Goal: Task Accomplishment & Management: Use online tool/utility

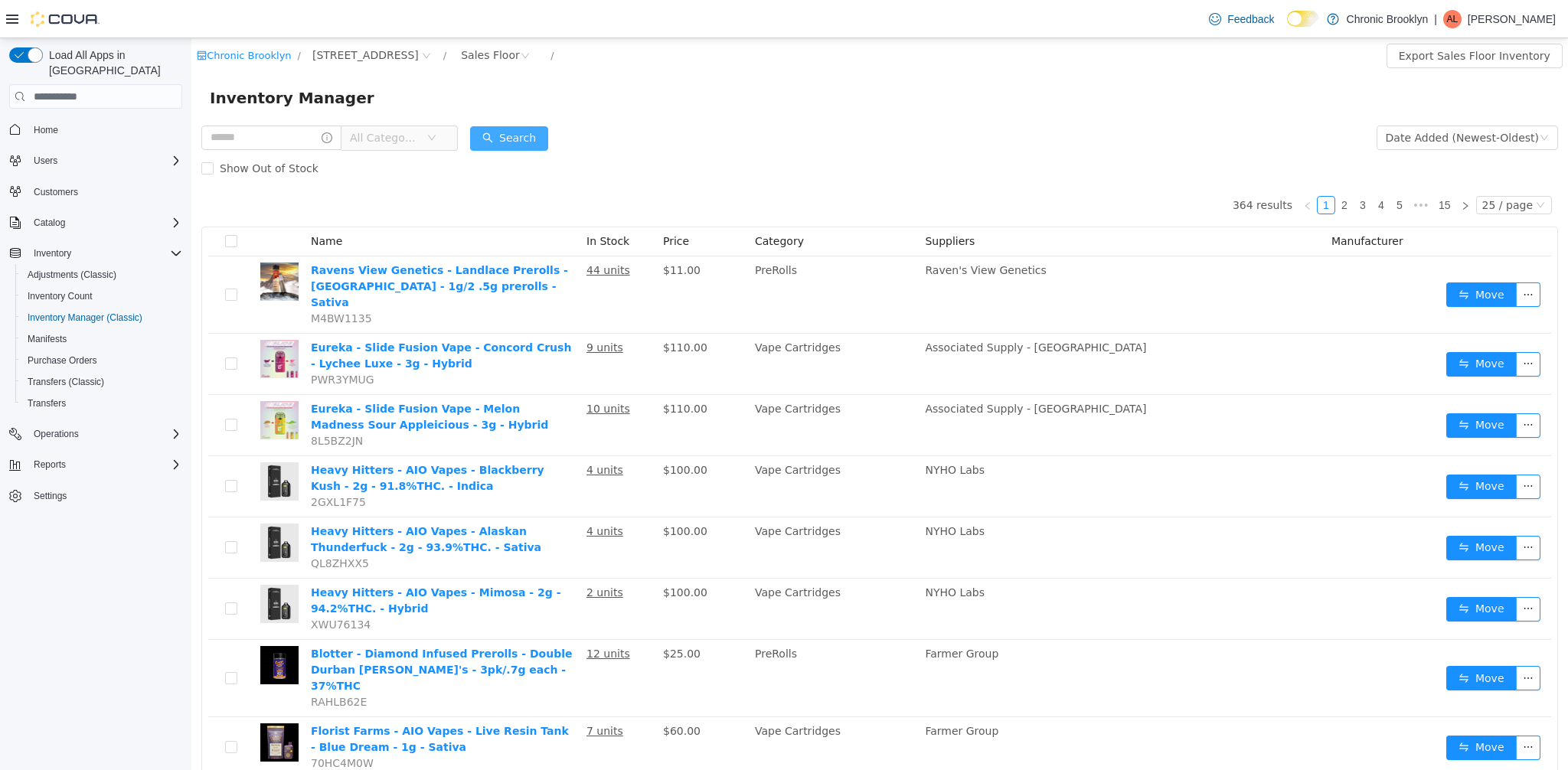
click at [531, 148] on button "Search" at bounding box center [508, 139] width 78 height 25
click at [461, 54] on div "Sales Floor" at bounding box center [491, 55] width 59 height 23
click at [450, 143] on li "Vault/Storage" at bounding box center [449, 136] width 92 height 25
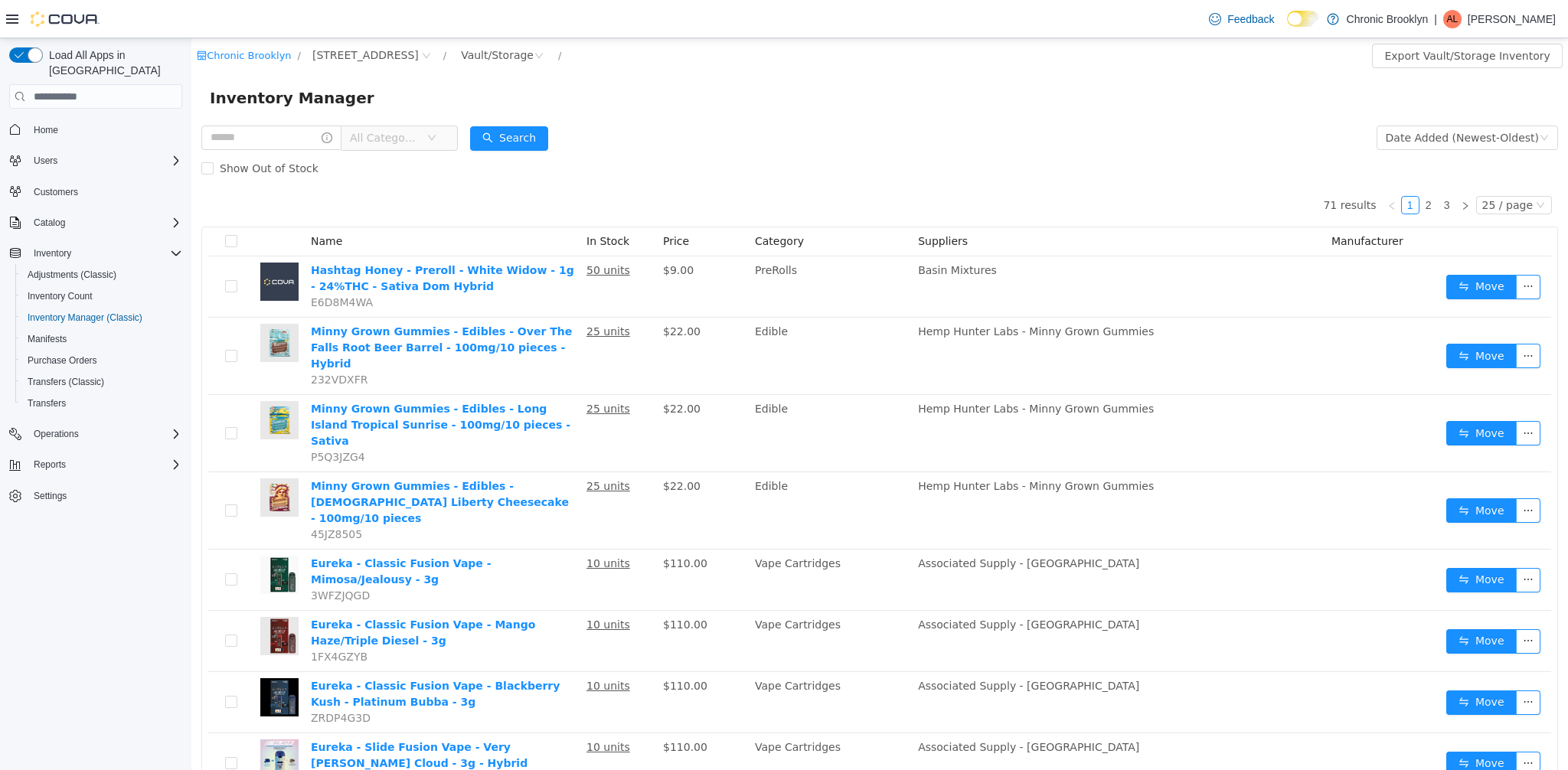
click at [413, 151] on div "All Categories" at bounding box center [329, 138] width 256 height 31
click at [409, 140] on span "All Categories" at bounding box center [384, 138] width 69 height 15
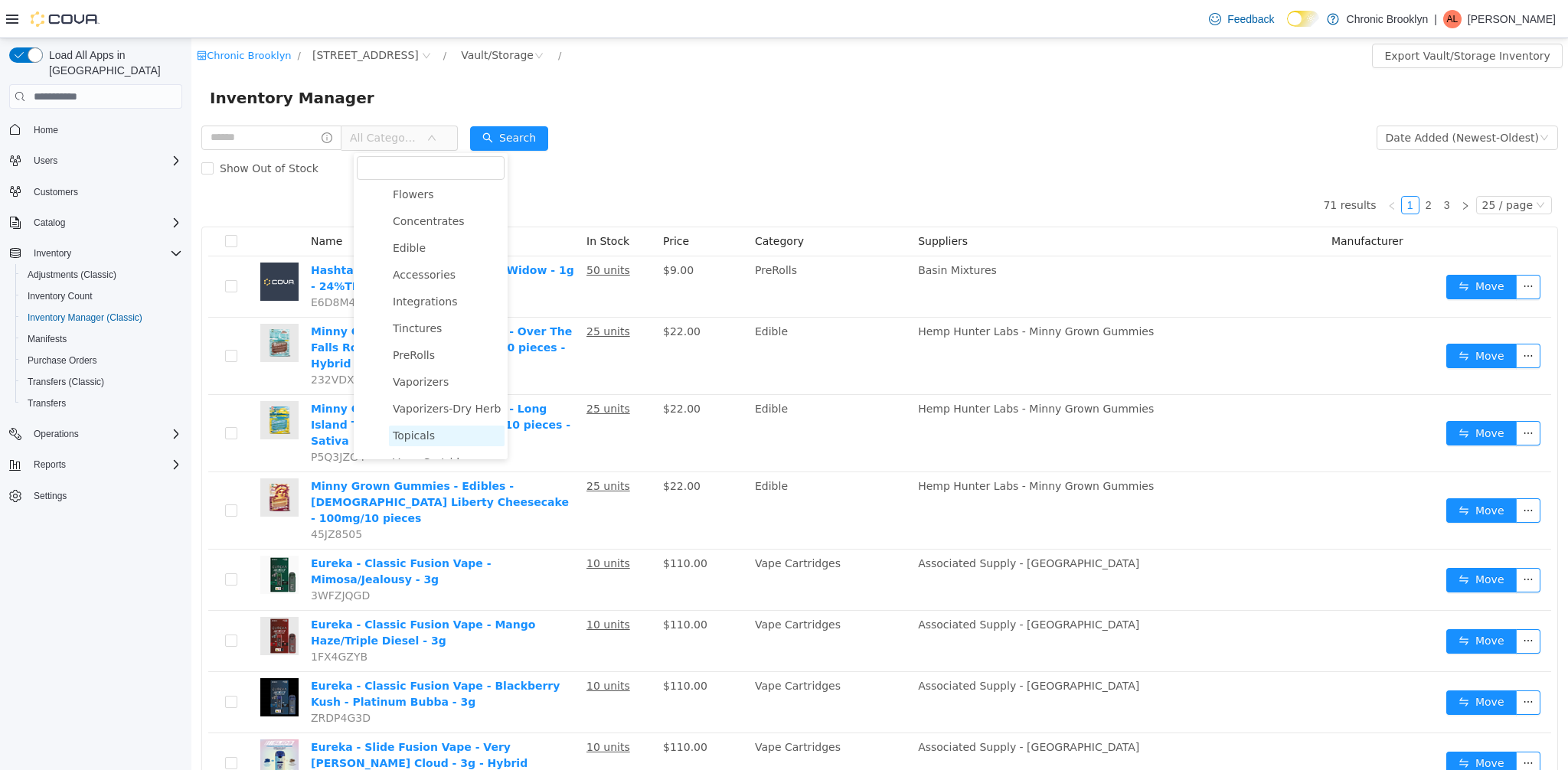
scroll to position [149, 0]
click at [455, 342] on span "Vape Cartridges" at bounding box center [435, 341] width 85 height 12
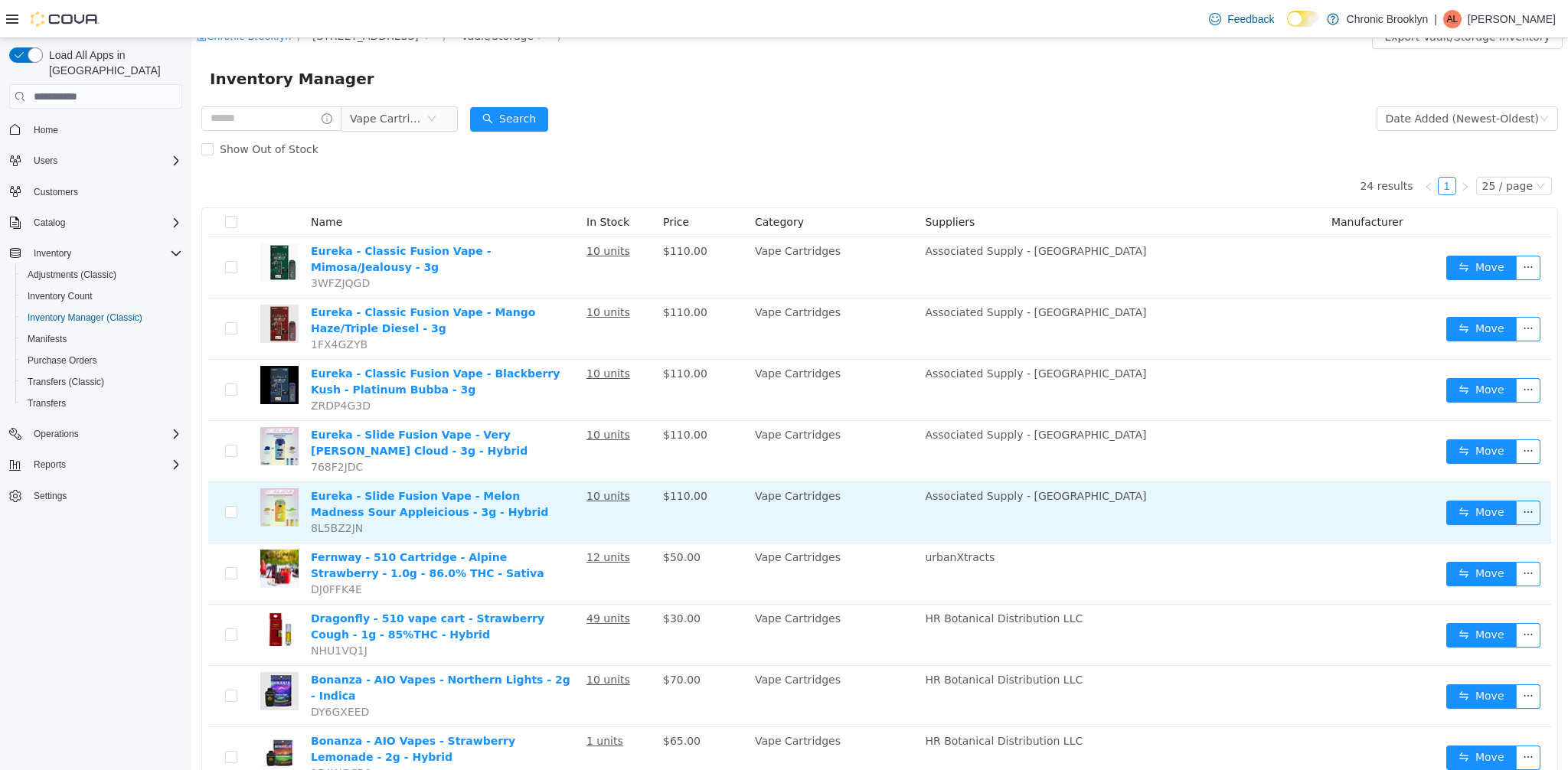
scroll to position [28, 0]
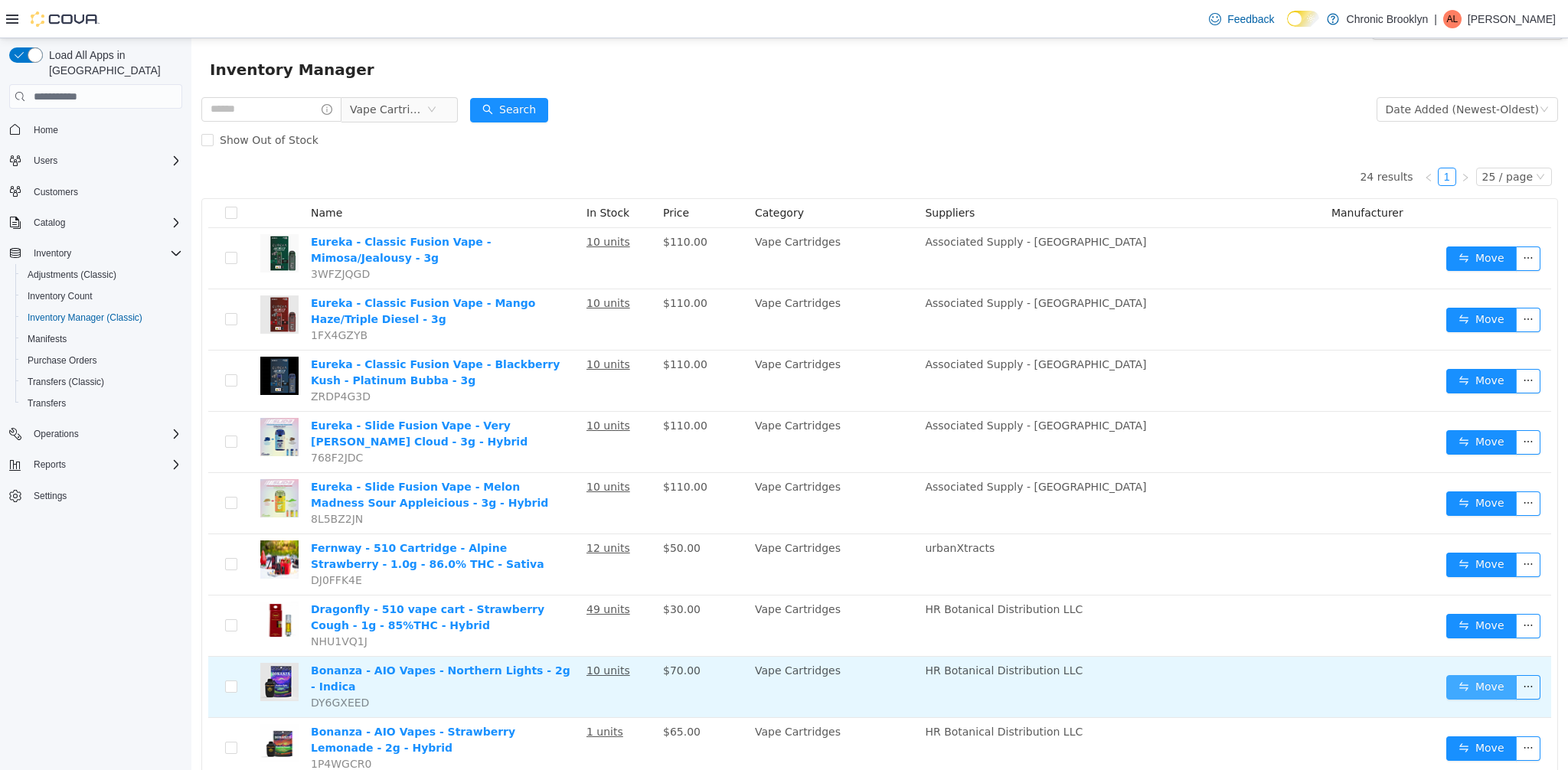
click at [1468, 681] on button "Move" at bounding box center [1481, 688] width 70 height 25
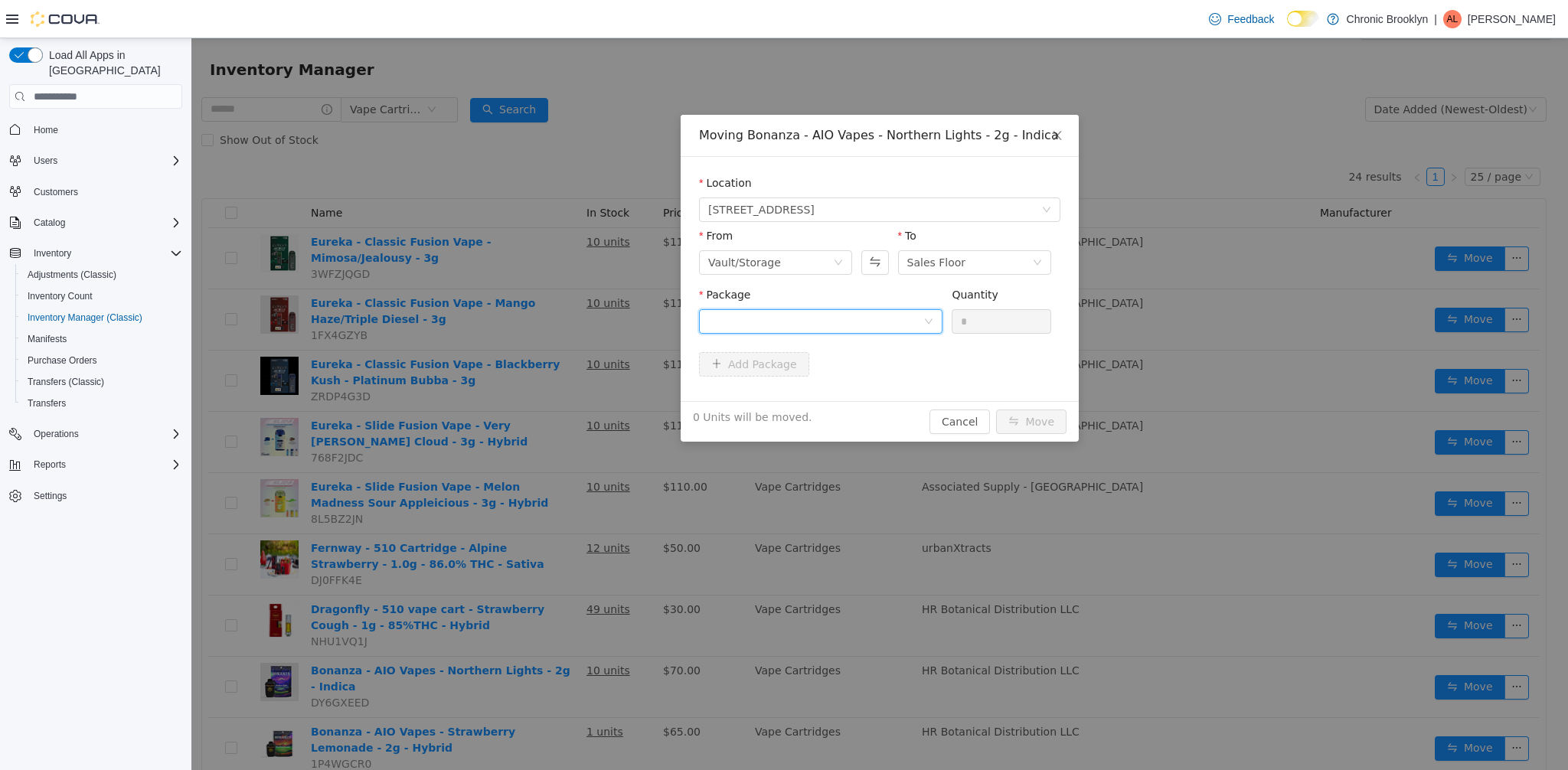
click at [817, 327] on div at bounding box center [816, 322] width 215 height 23
drag, startPoint x: 824, startPoint y: 384, endPoint x: 883, endPoint y: 390, distance: 59.3
click at [824, 384] on li "021825IND4 Quantity : 10 Units" at bounding box center [821, 386] width 243 height 42
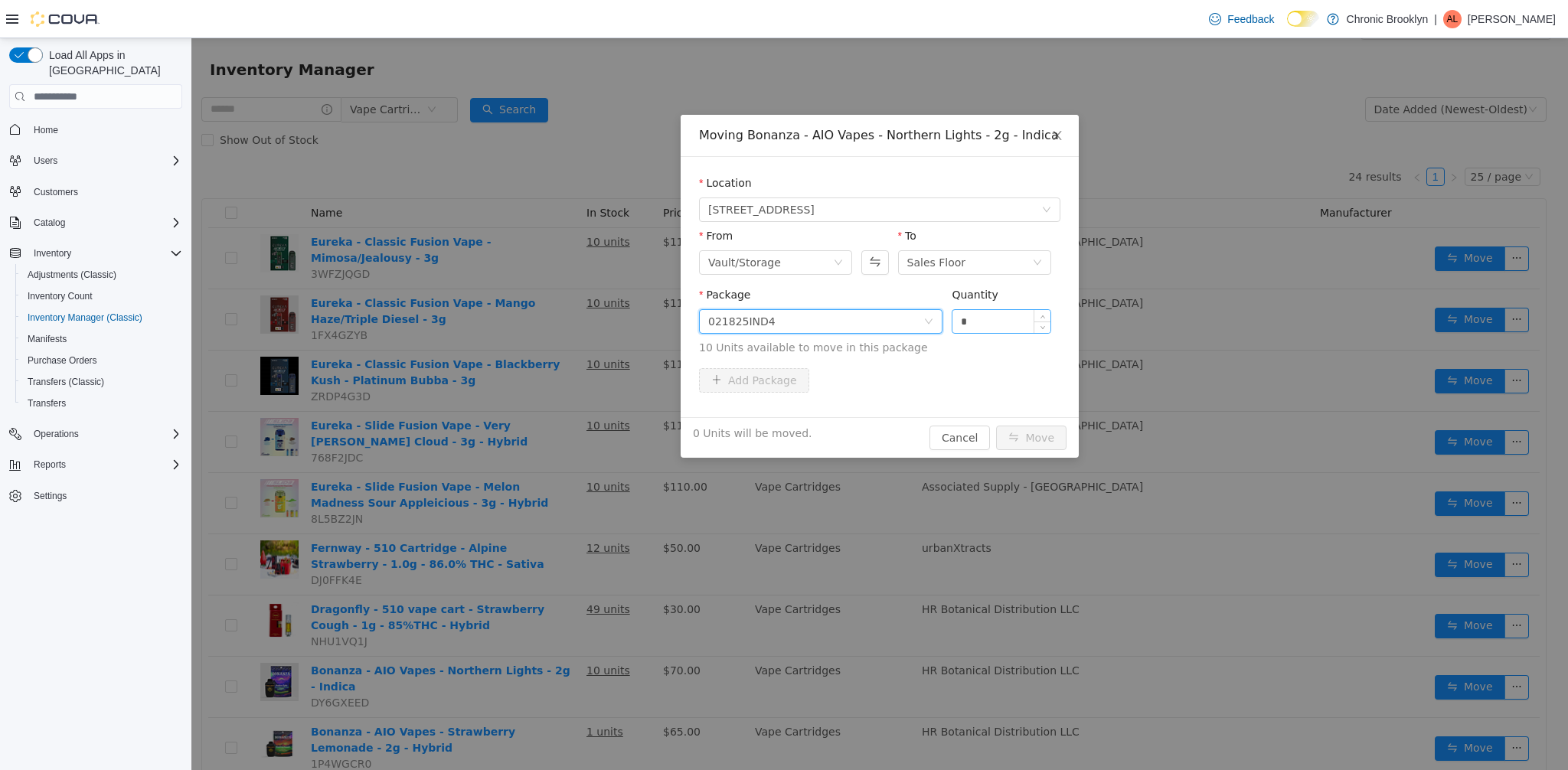
click at [961, 326] on input "*" at bounding box center [1001, 322] width 98 height 23
type input "**"
click at [1037, 440] on button "Move" at bounding box center [1031, 438] width 70 height 25
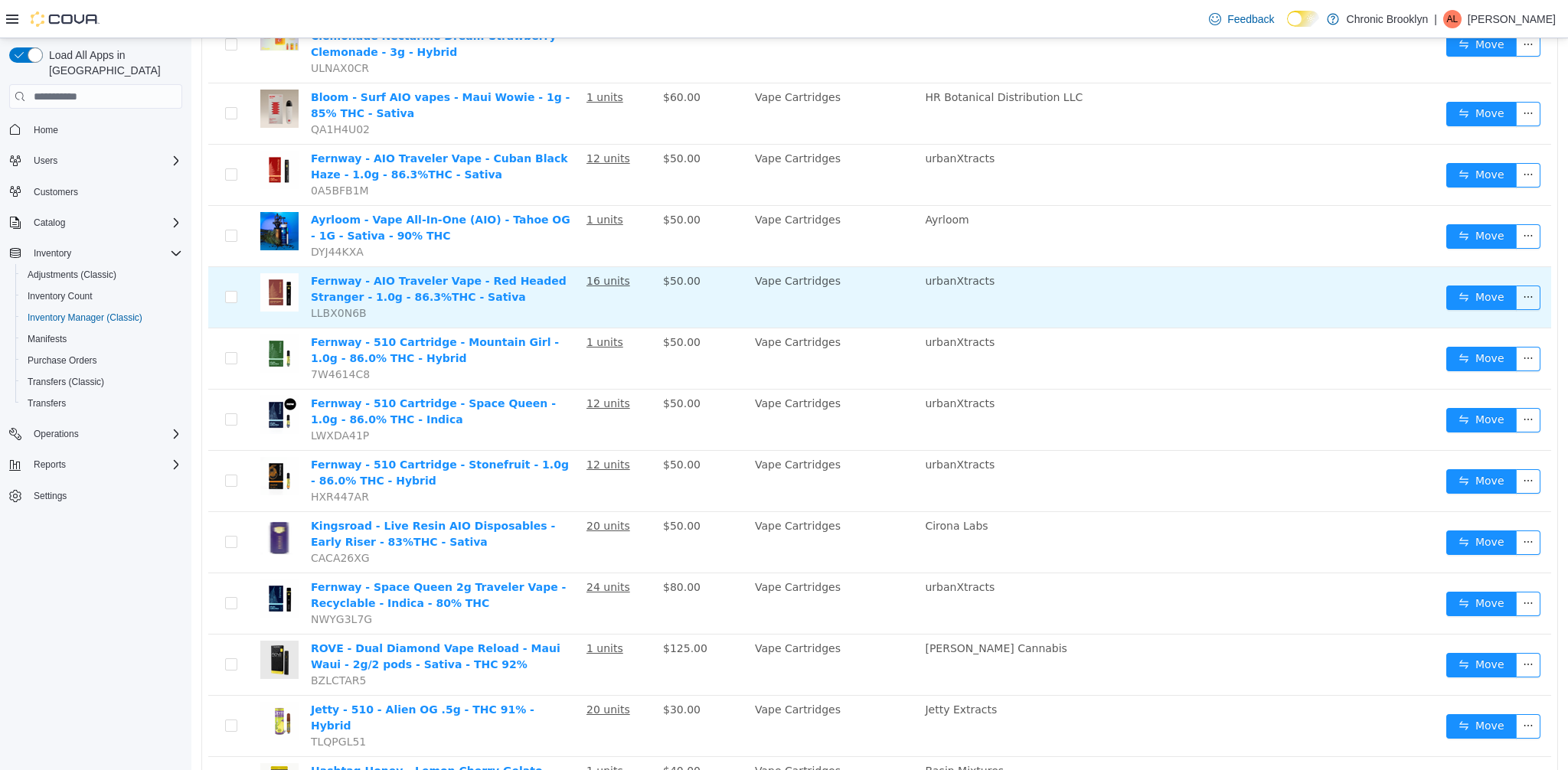
scroll to position [986, 0]
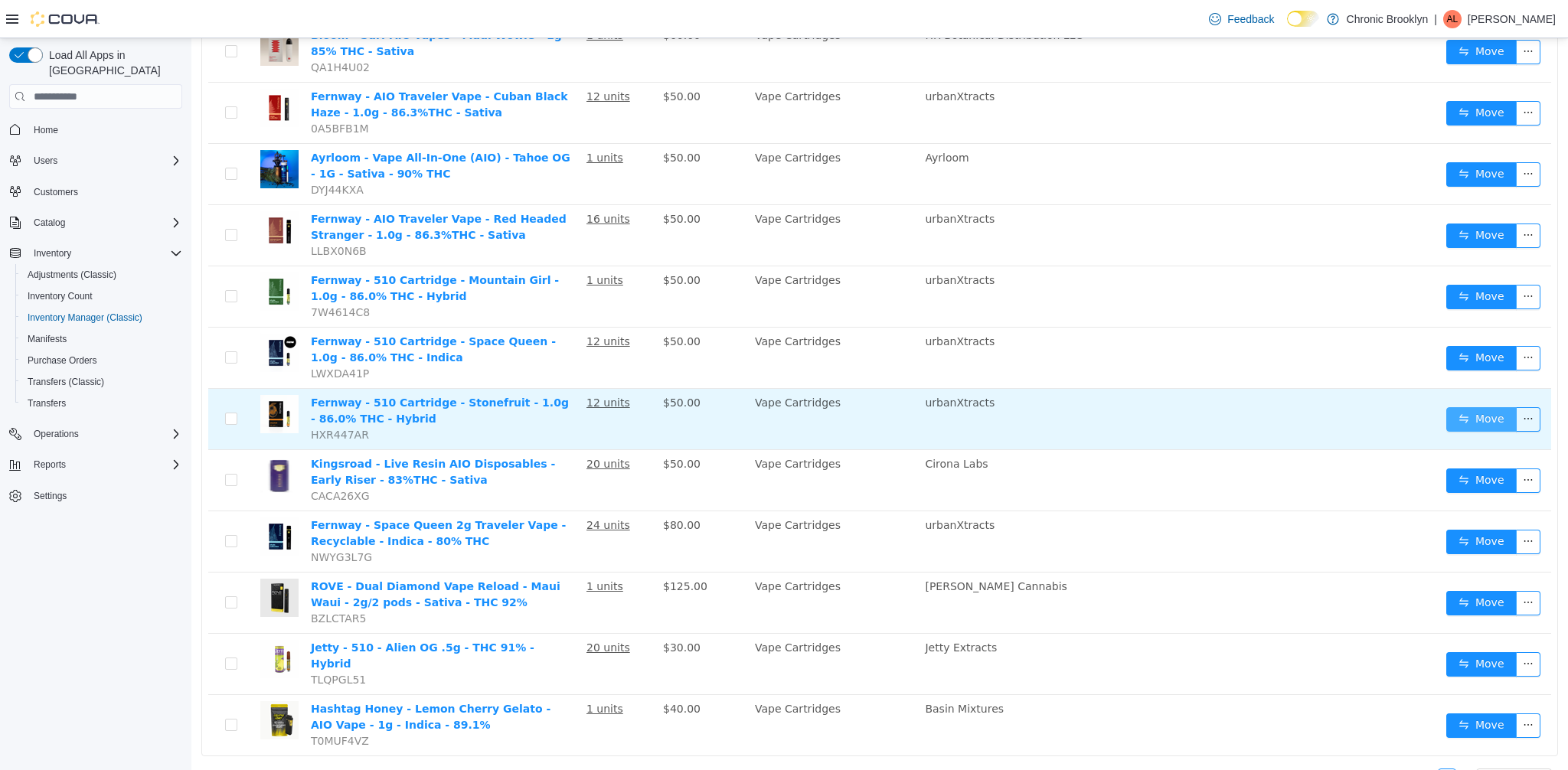
click at [1463, 407] on button "Move" at bounding box center [1481, 420] width 70 height 25
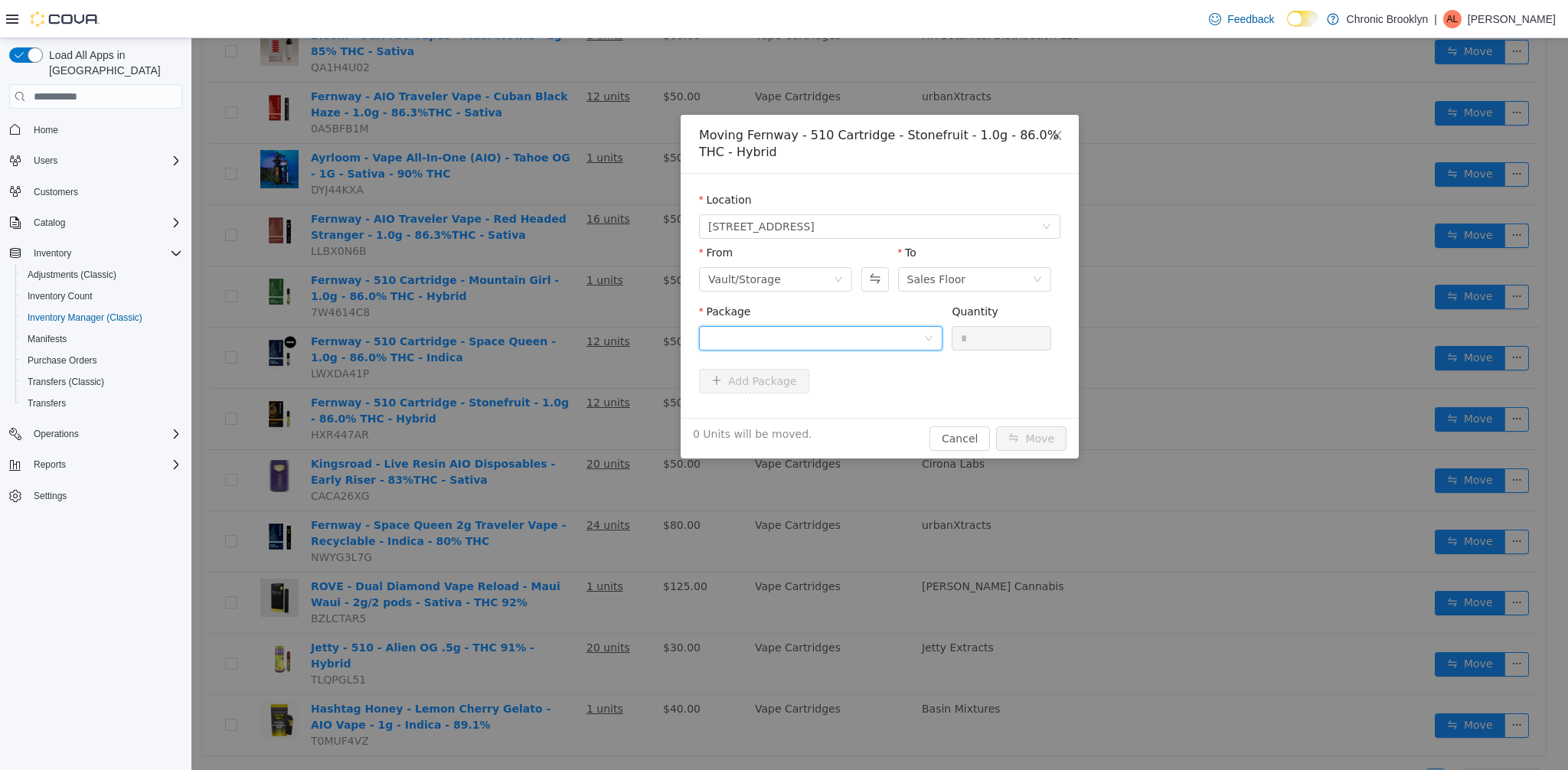
click at [900, 340] on div at bounding box center [816, 339] width 215 height 23
click at [833, 398] on strong "FNY-UX-STONEF-1G-250813" at bounding box center [791, 393] width 165 height 12
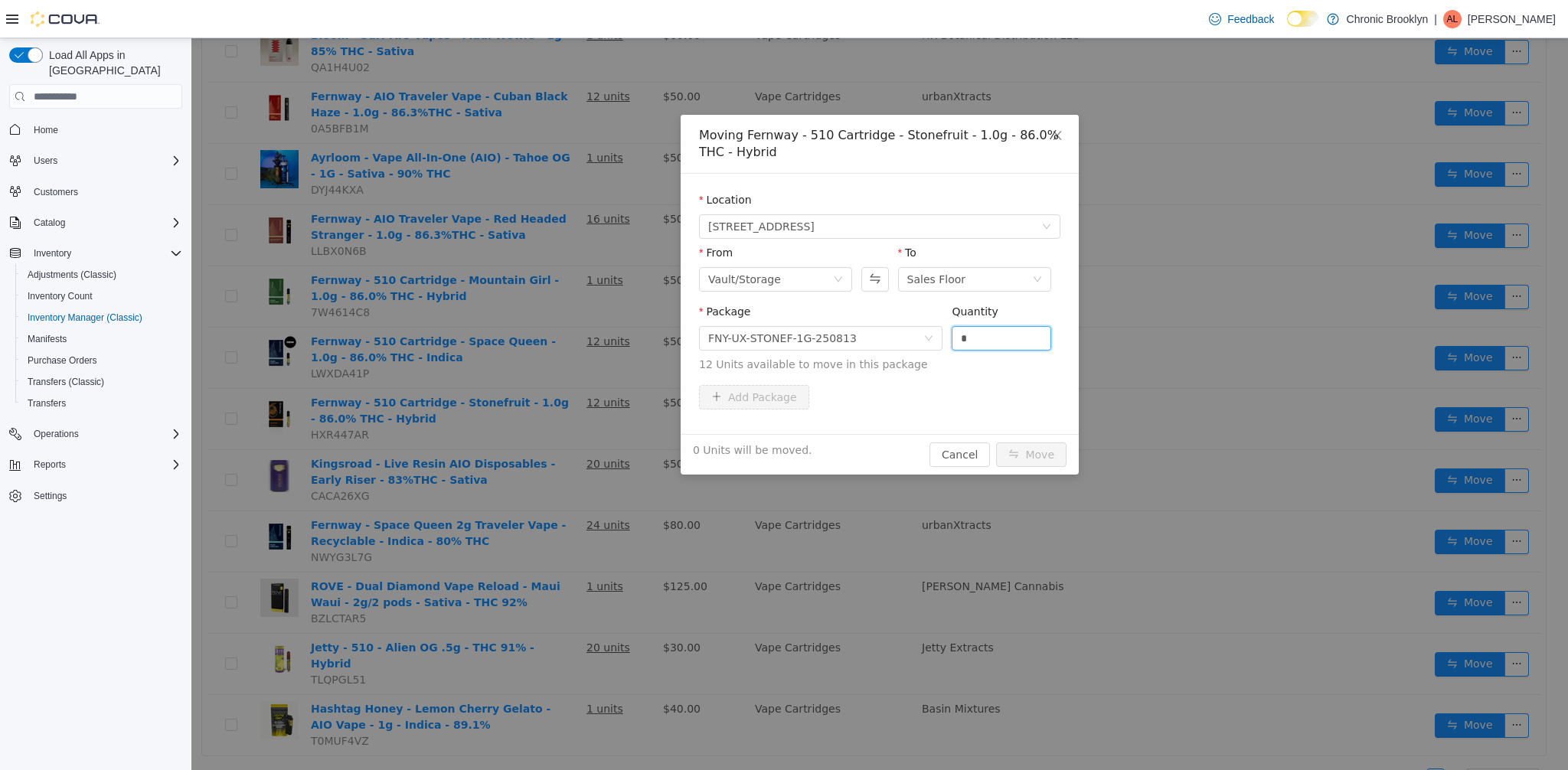
drag, startPoint x: 959, startPoint y: 342, endPoint x: 943, endPoint y: 340, distance: 16.1
click at [948, 341] on div "Package FNY-UX-STONEF-1G-250813 Quantity * 12 Units available to move in this p…" at bounding box center [879, 338] width 361 height 69
type input "**"
click at [1044, 451] on button "Move" at bounding box center [1031, 455] width 70 height 25
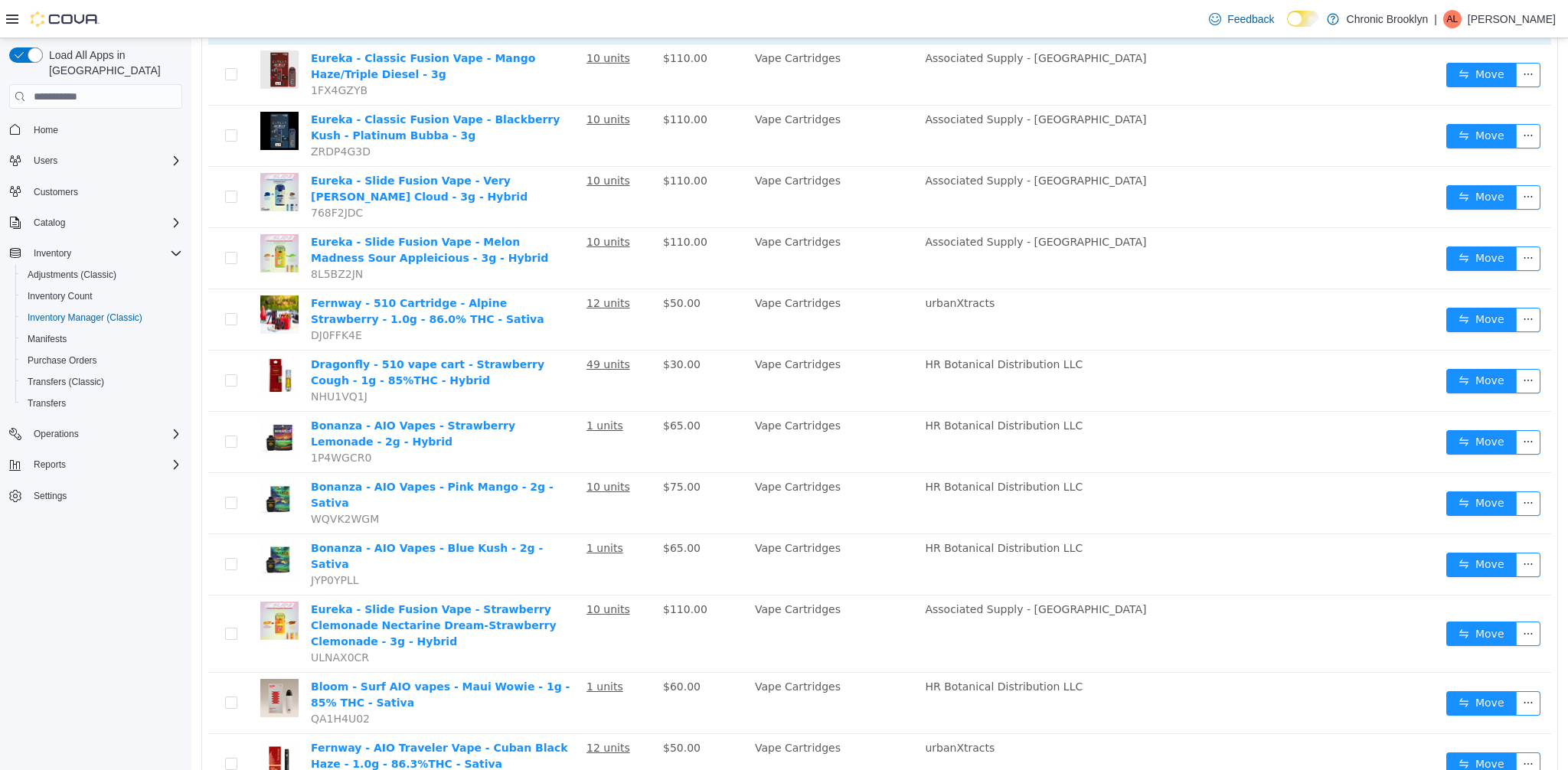
scroll to position [0, 0]
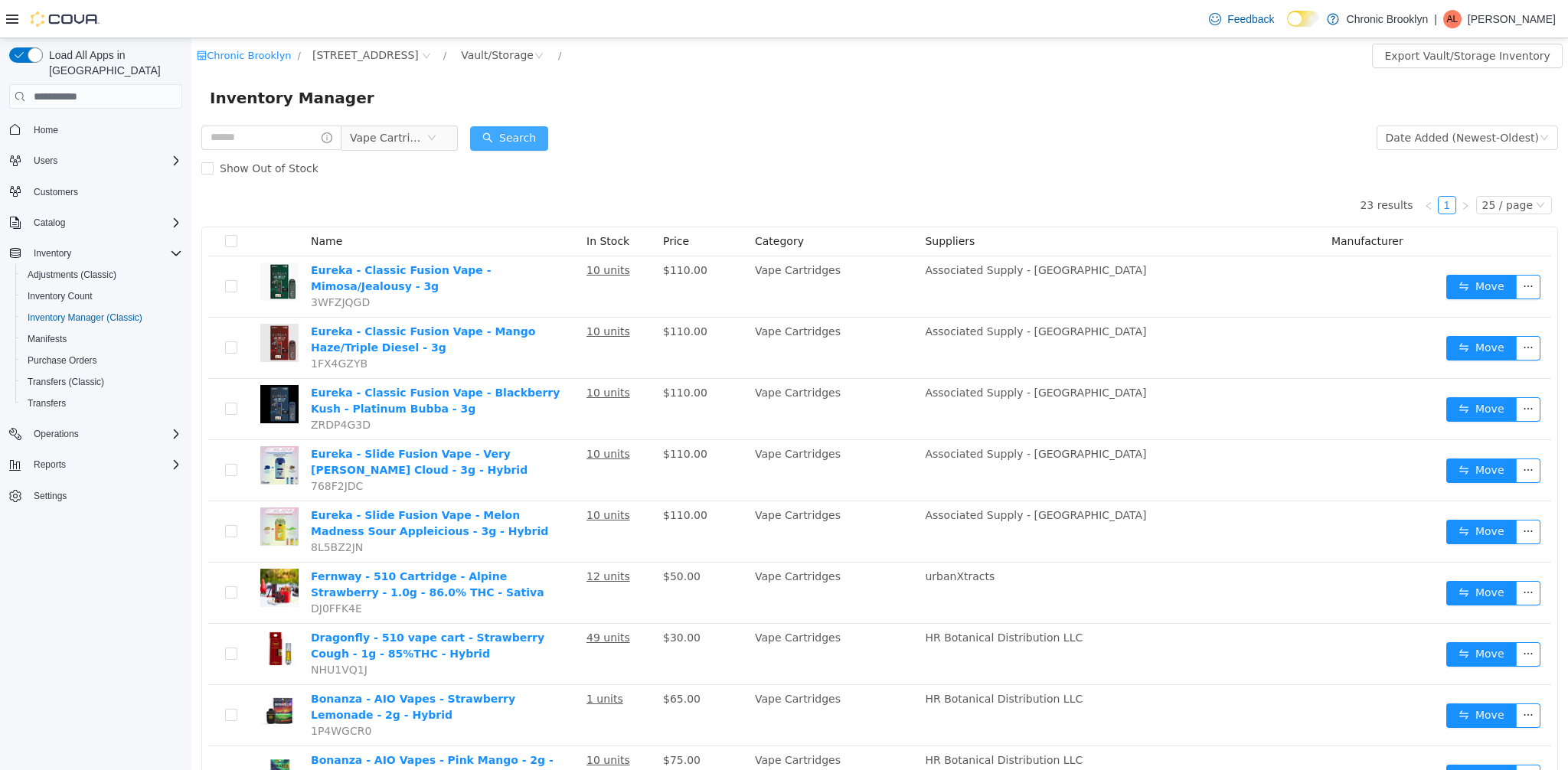
drag, startPoint x: 527, startPoint y: 144, endPoint x: 485, endPoint y: 141, distance: 42.1
click at [526, 144] on button "Search" at bounding box center [508, 139] width 78 height 25
click at [402, 138] on span "Vape Cartridges" at bounding box center [387, 138] width 76 height 23
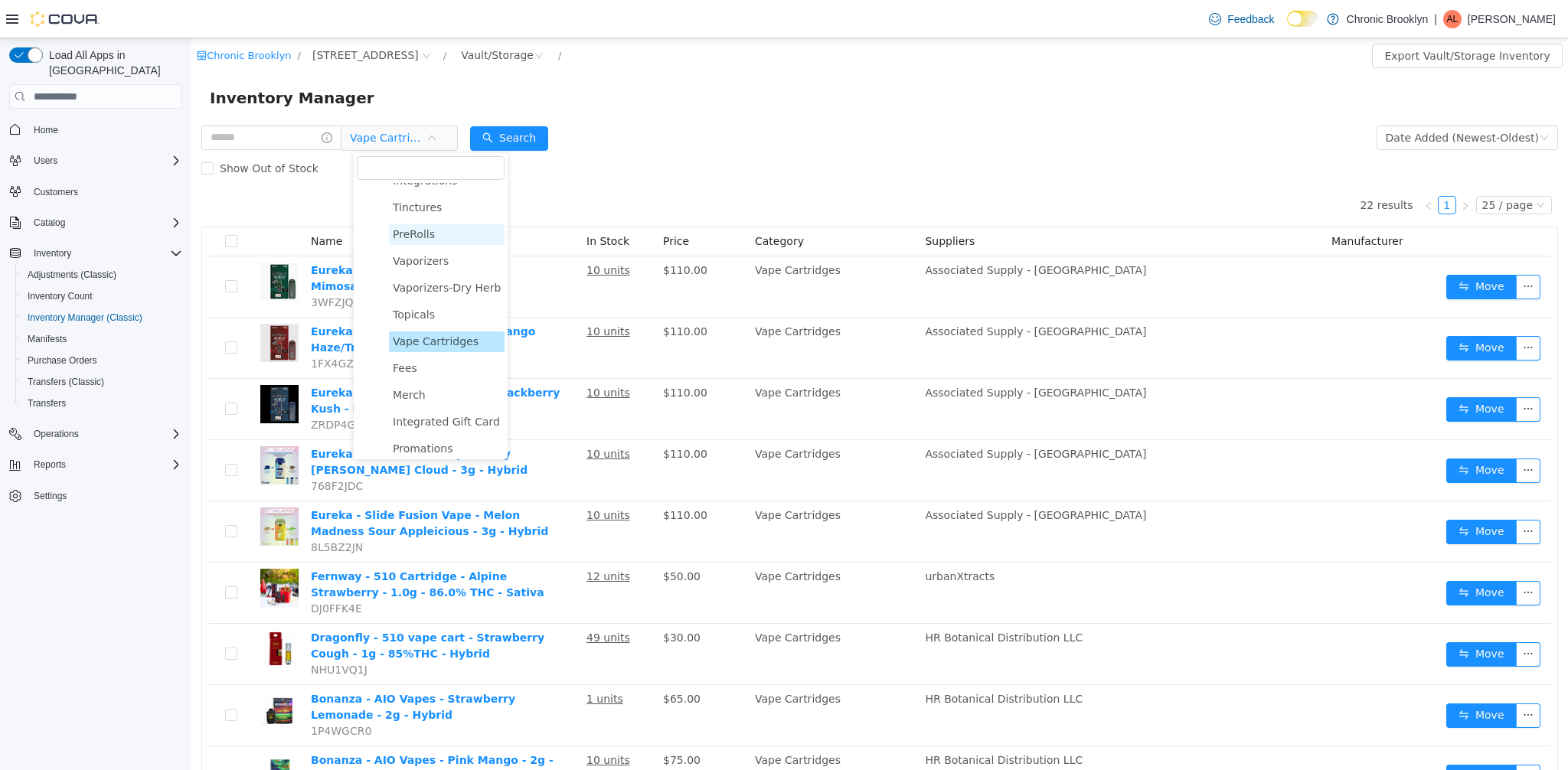
click at [420, 232] on span "PreRolls" at bounding box center [414, 234] width 42 height 12
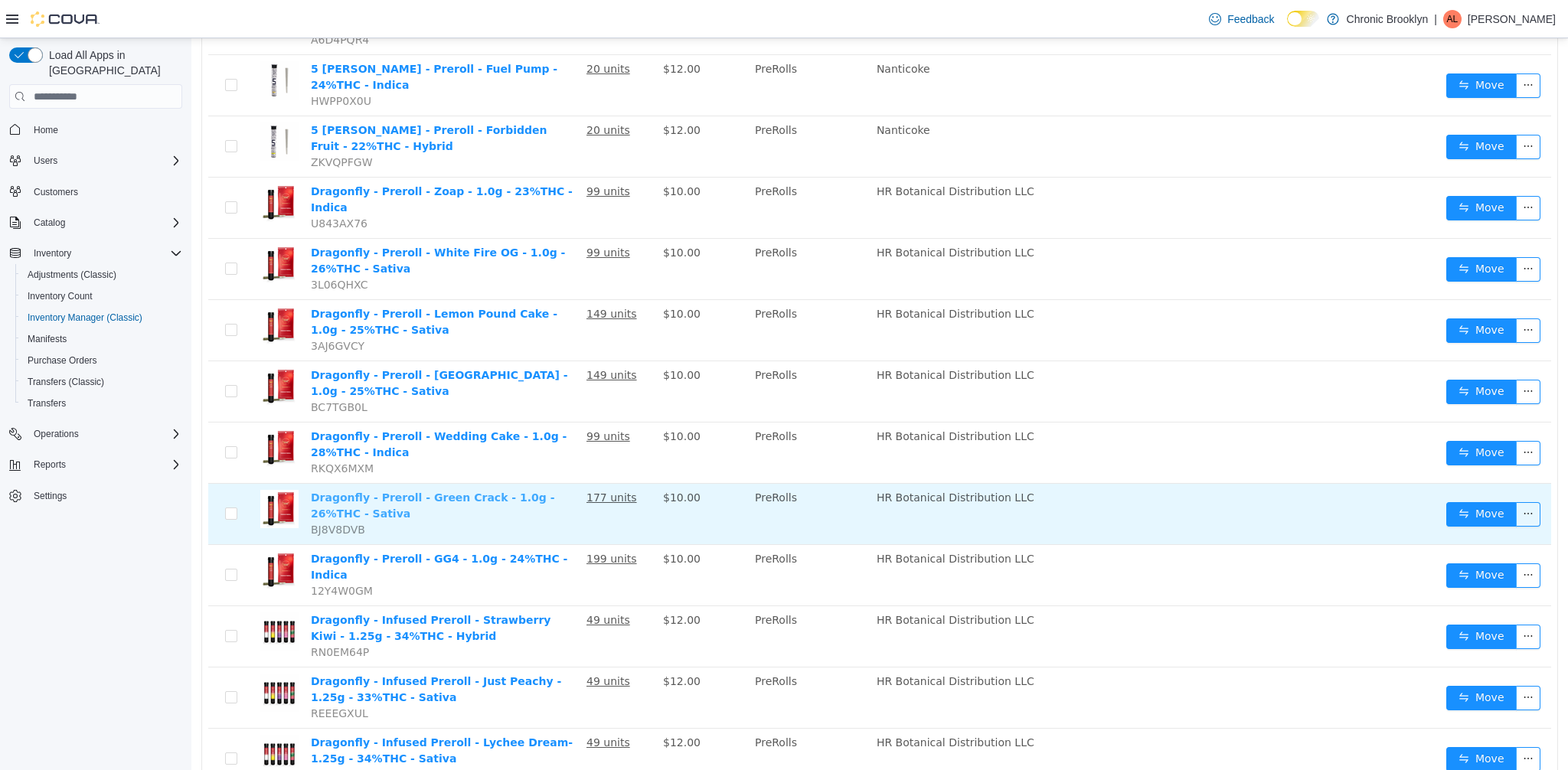
scroll to position [1057, 0]
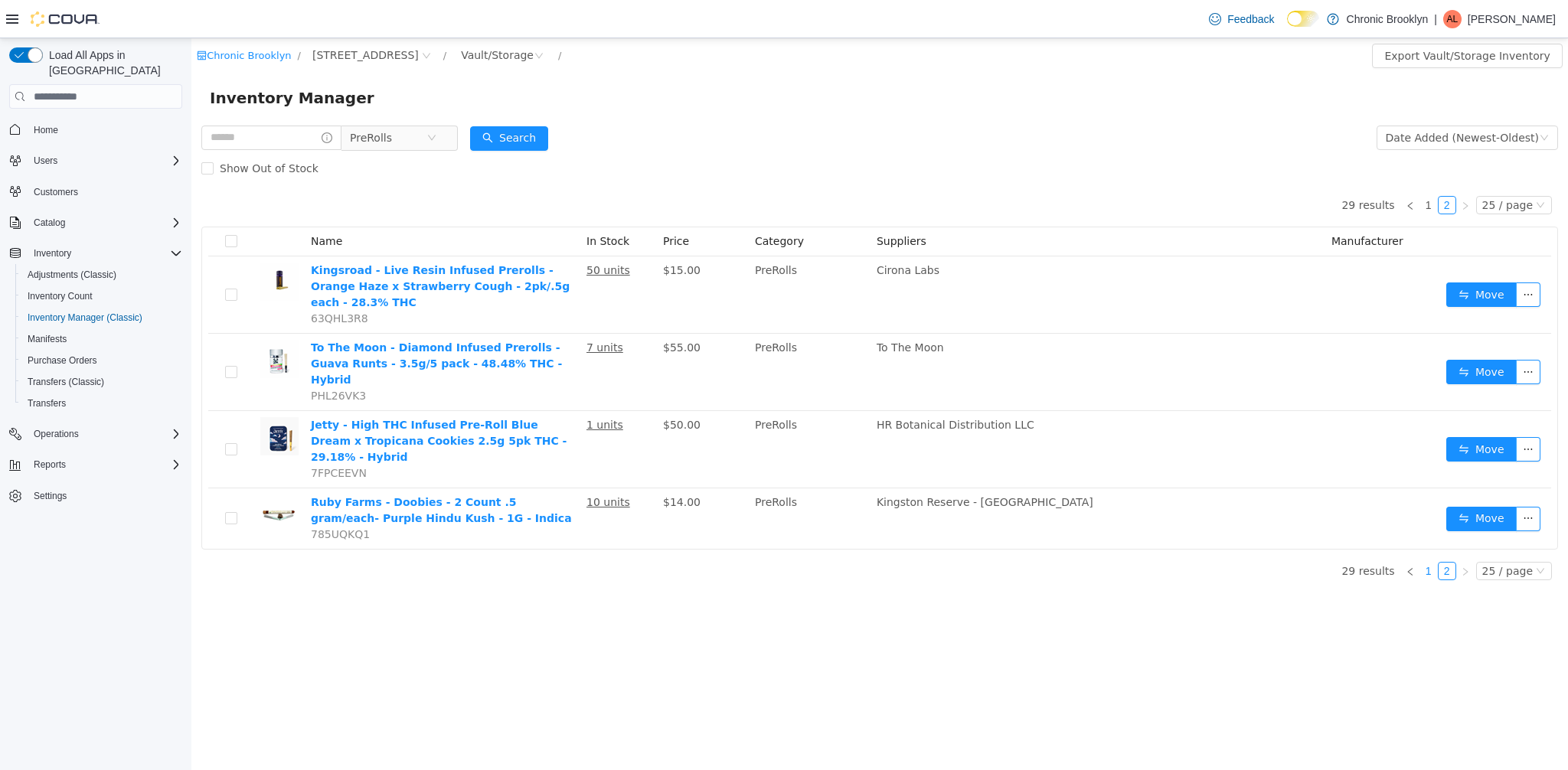
click at [1432, 563] on link "1" at bounding box center [1429, 571] width 17 height 17
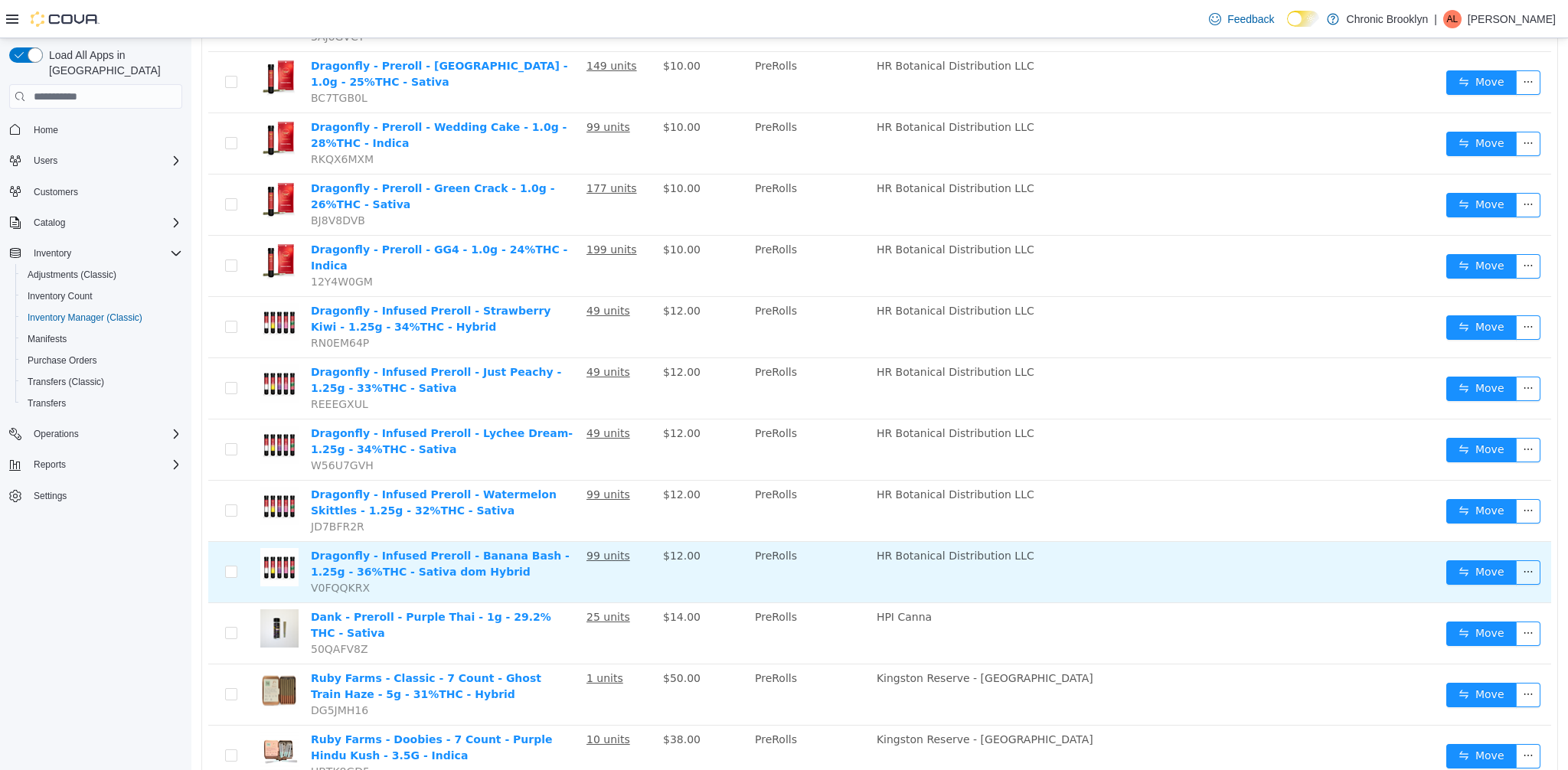
scroll to position [662, 0]
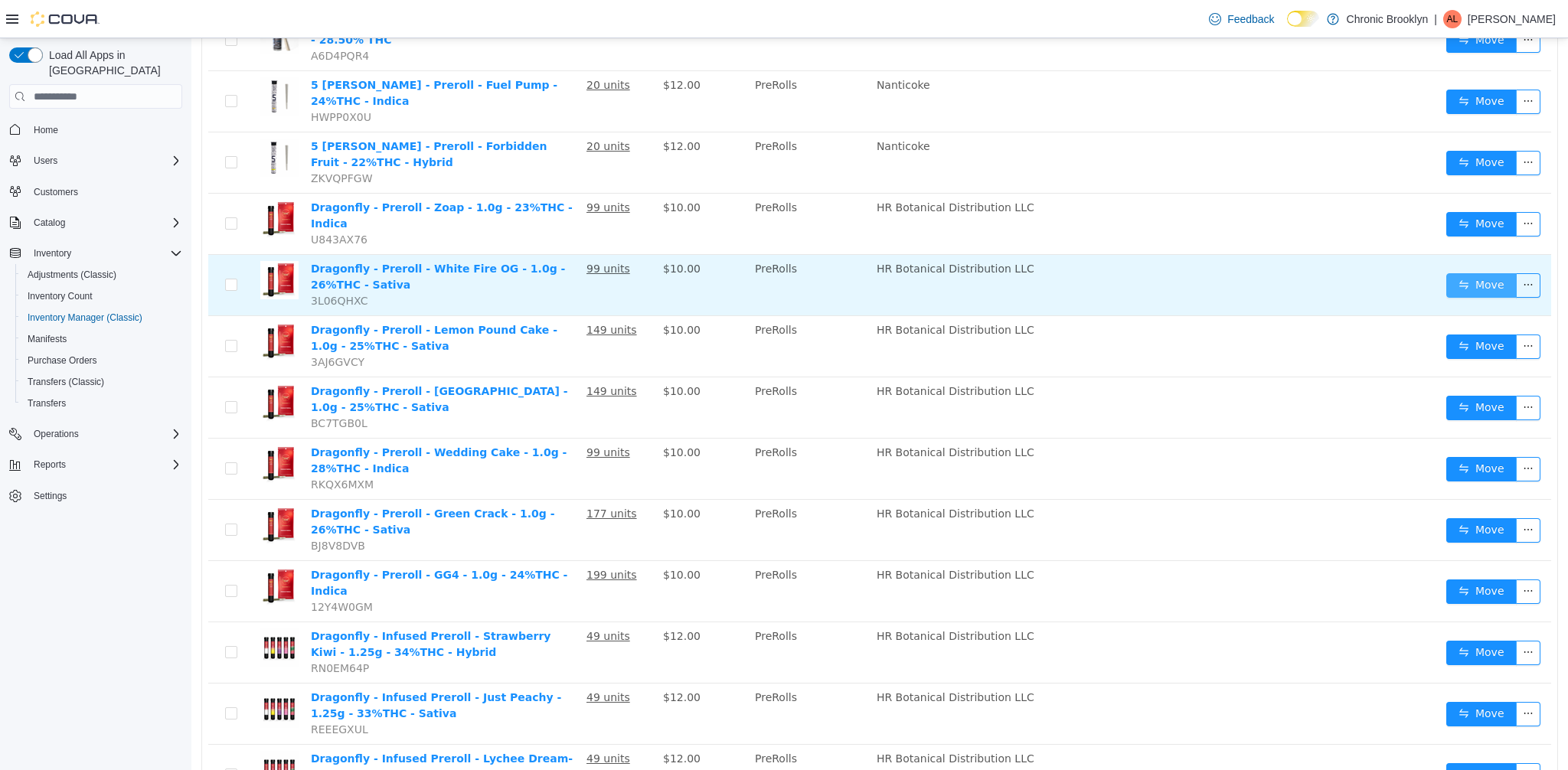
click at [1489, 273] on button "Move" at bounding box center [1481, 286] width 70 height 25
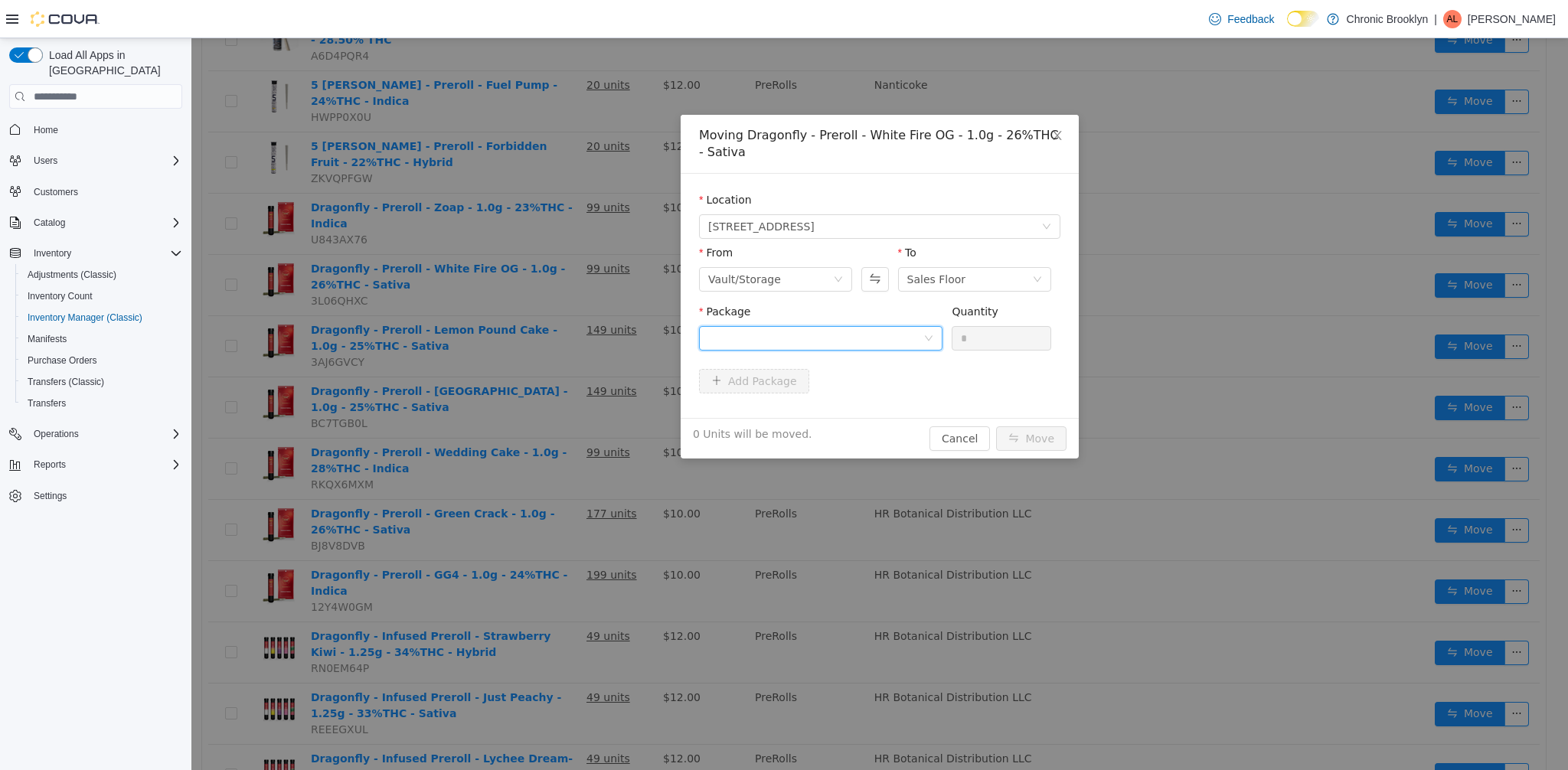
click at [870, 339] on div at bounding box center [816, 339] width 215 height 23
click at [839, 395] on strong "NYDRGMF-20250730-029" at bounding box center [784, 393] width 152 height 12
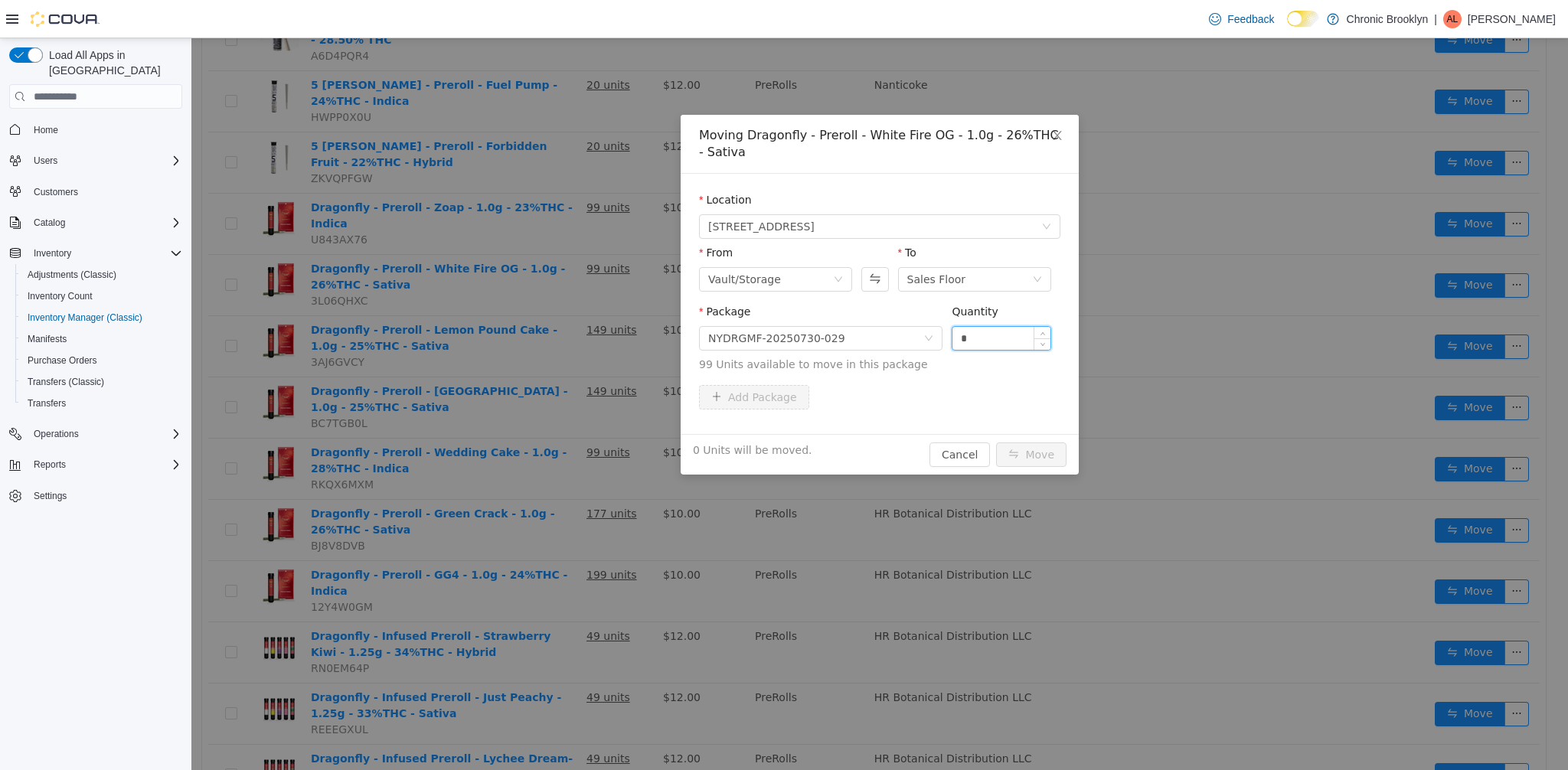
drag, startPoint x: 987, startPoint y: 341, endPoint x: 953, endPoint y: 337, distance: 34.2
click at [960, 339] on input "*" at bounding box center [1001, 339] width 98 height 23
type input "**"
click at [1044, 455] on button "Move" at bounding box center [1031, 455] width 70 height 25
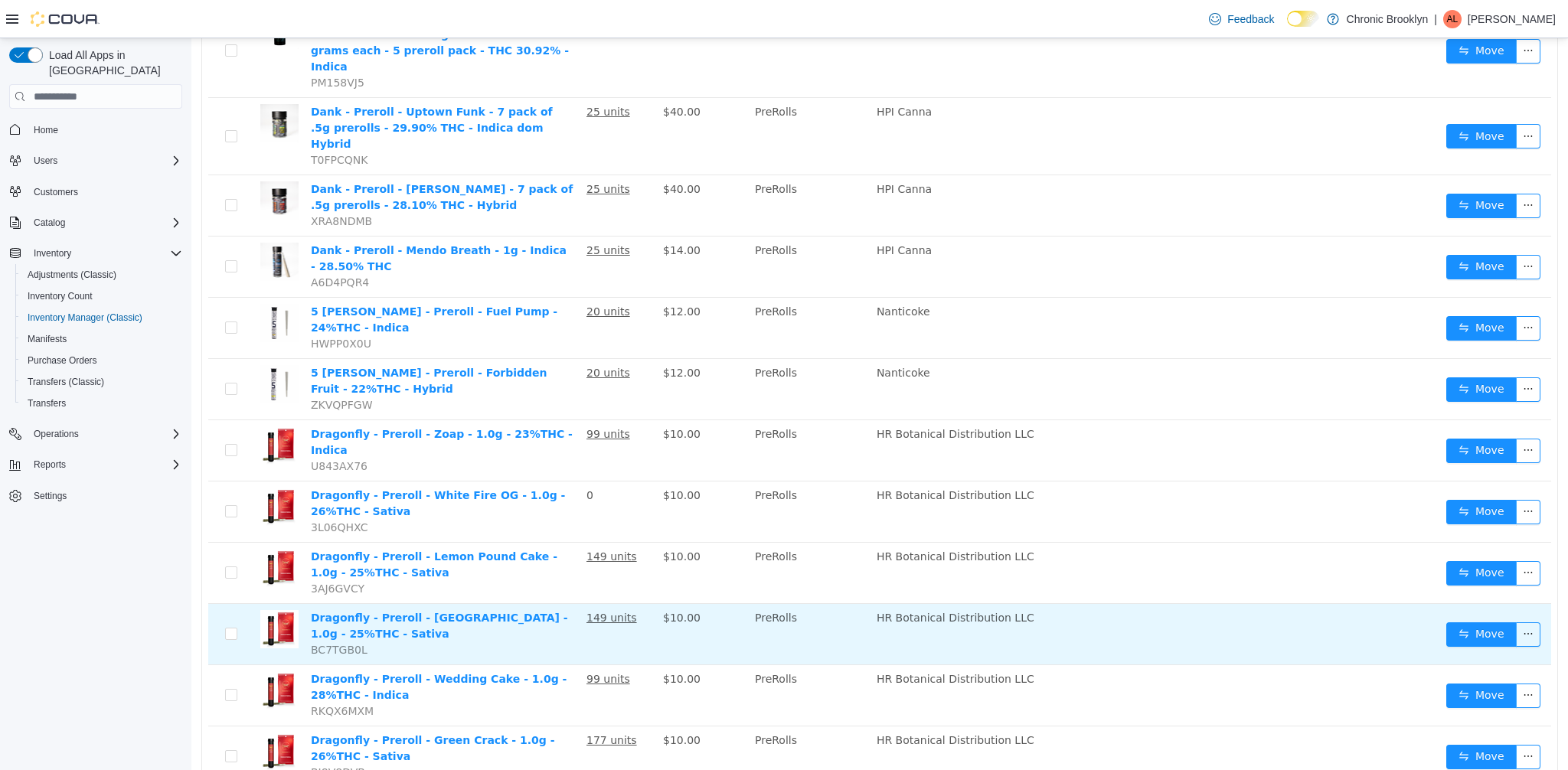
scroll to position [1057, 0]
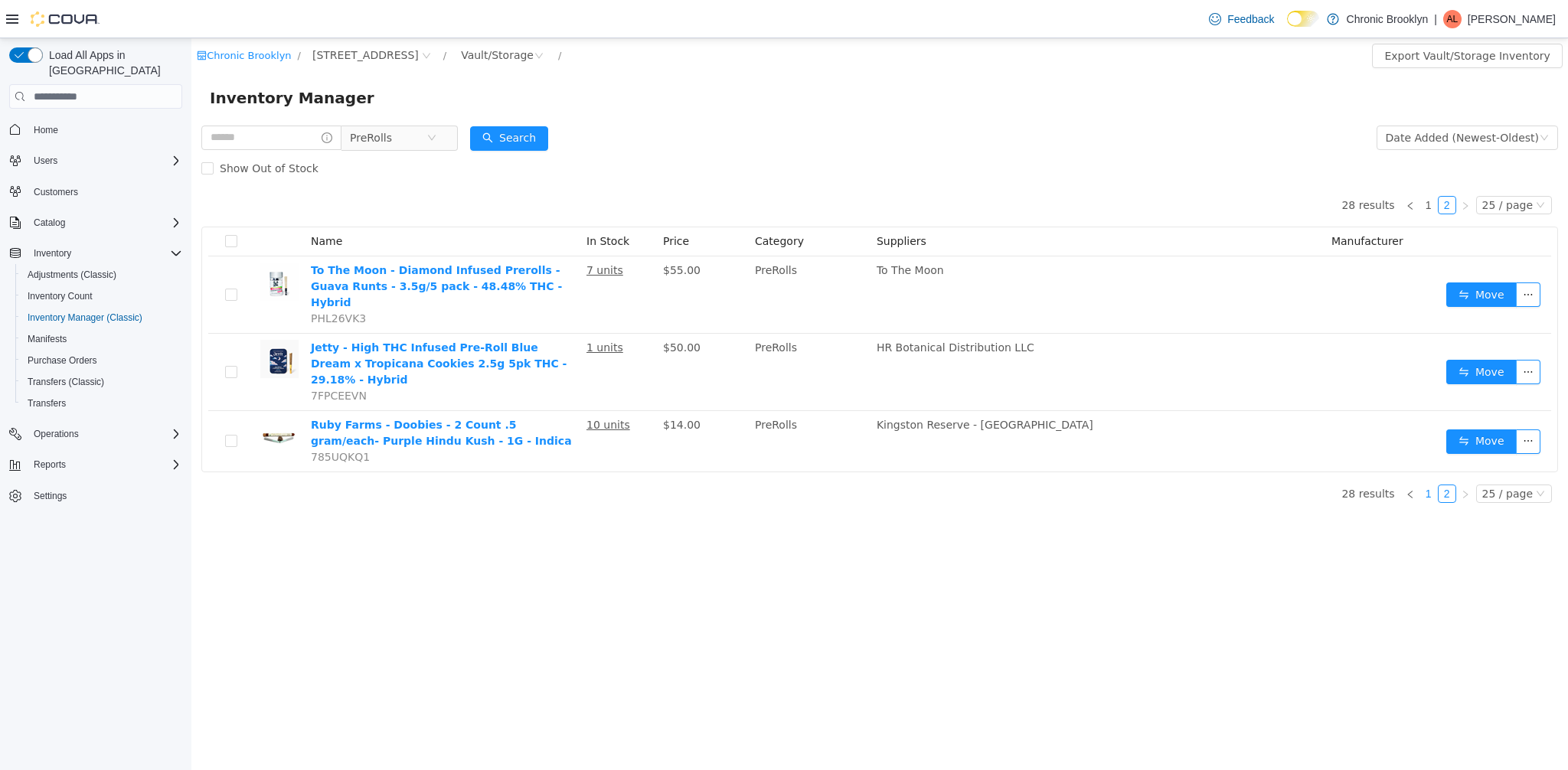
click at [1435, 485] on link "1" at bounding box center [1429, 494] width 17 height 17
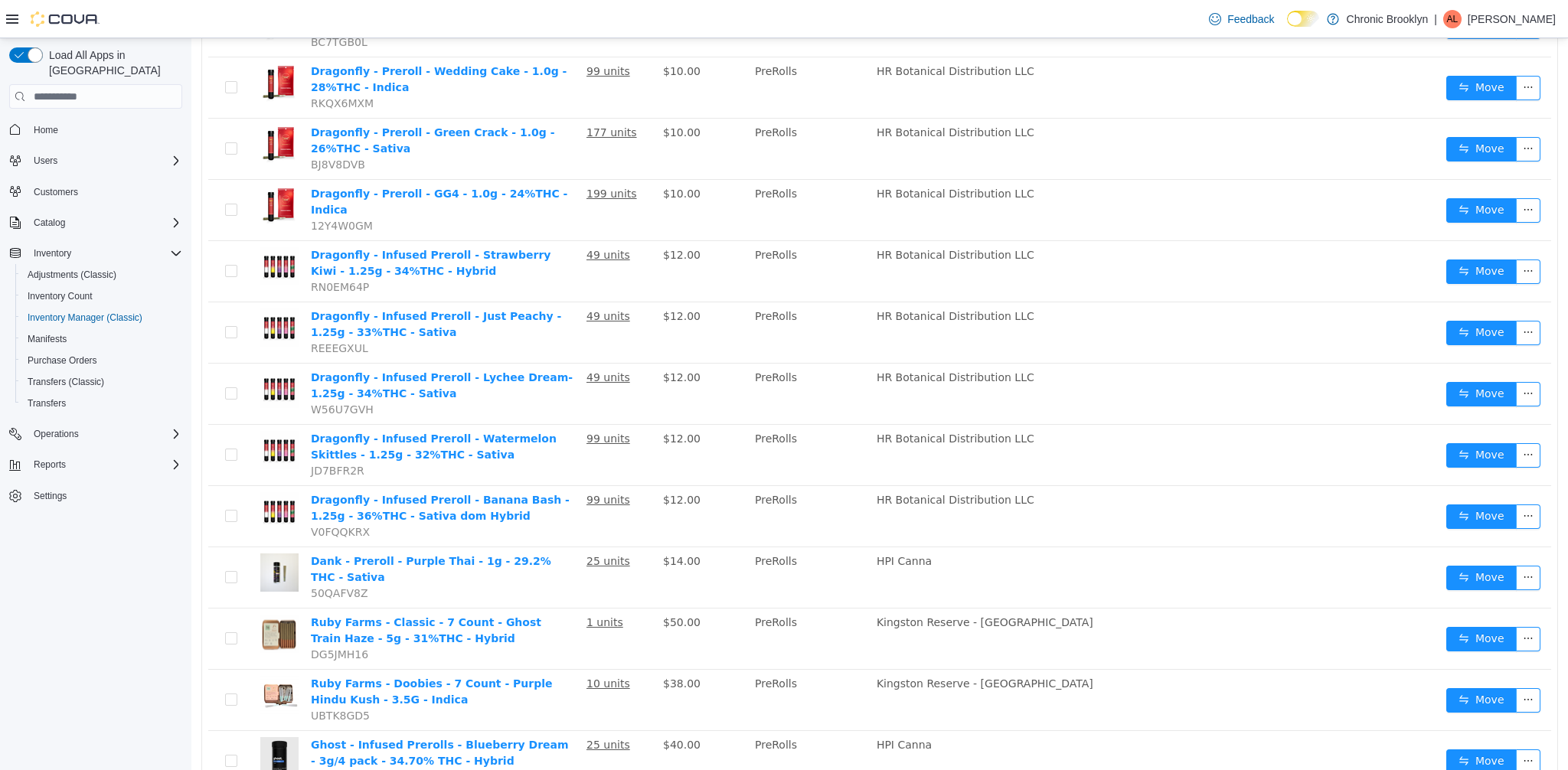
scroll to position [32, 0]
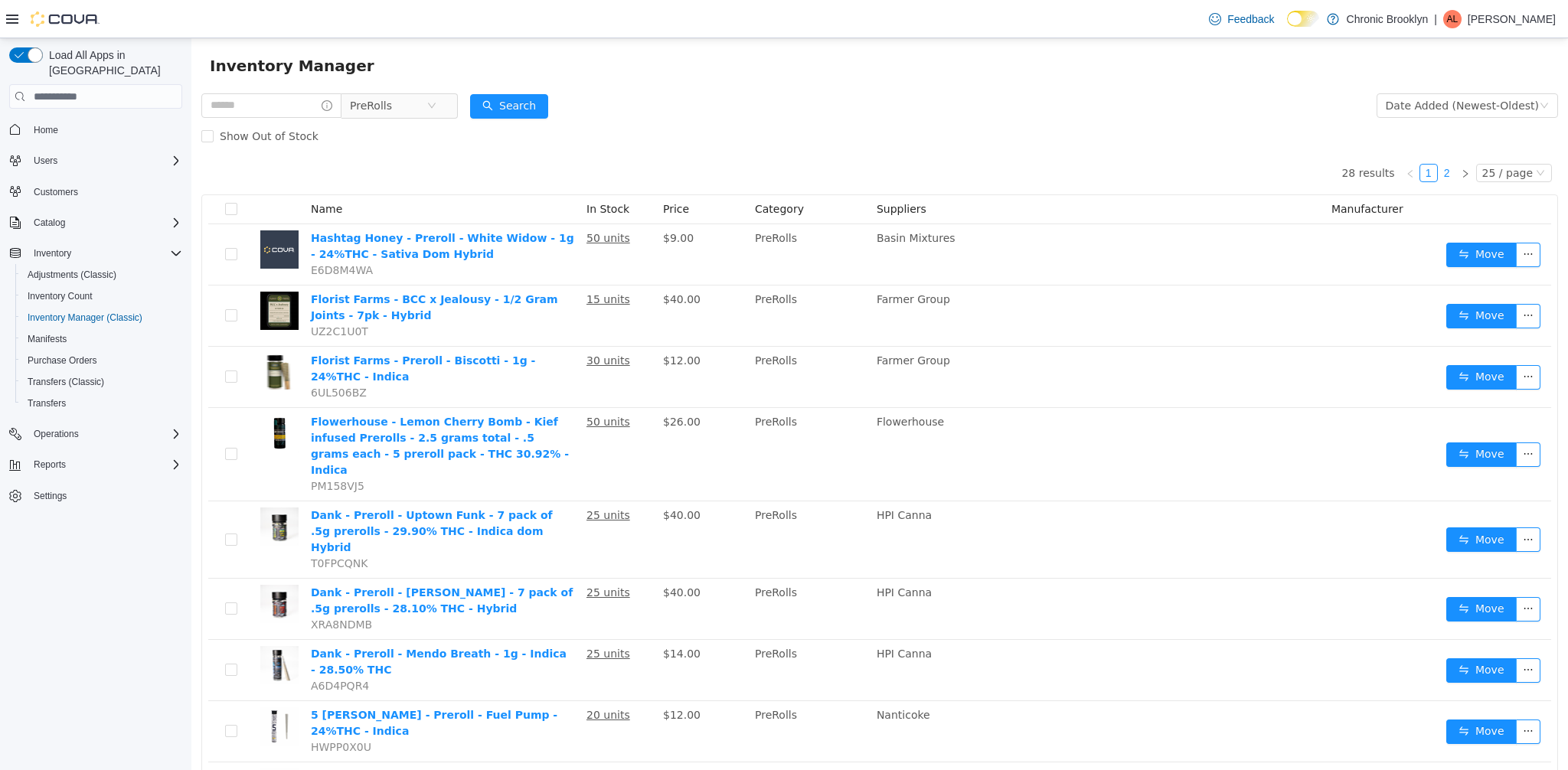
click at [1443, 171] on link "2" at bounding box center [1447, 173] width 17 height 17
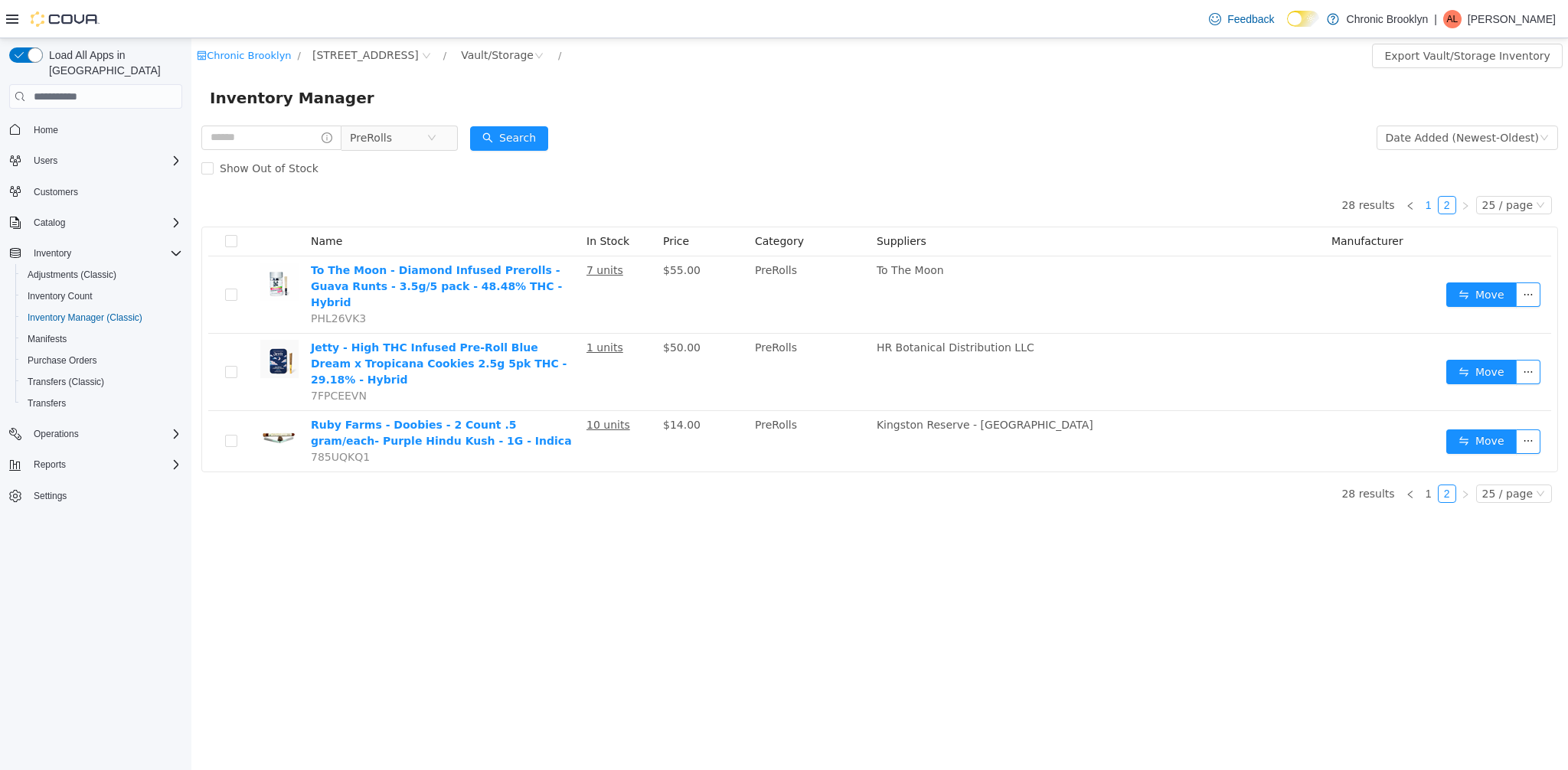
click at [1433, 205] on link "1" at bounding box center [1429, 206] width 17 height 17
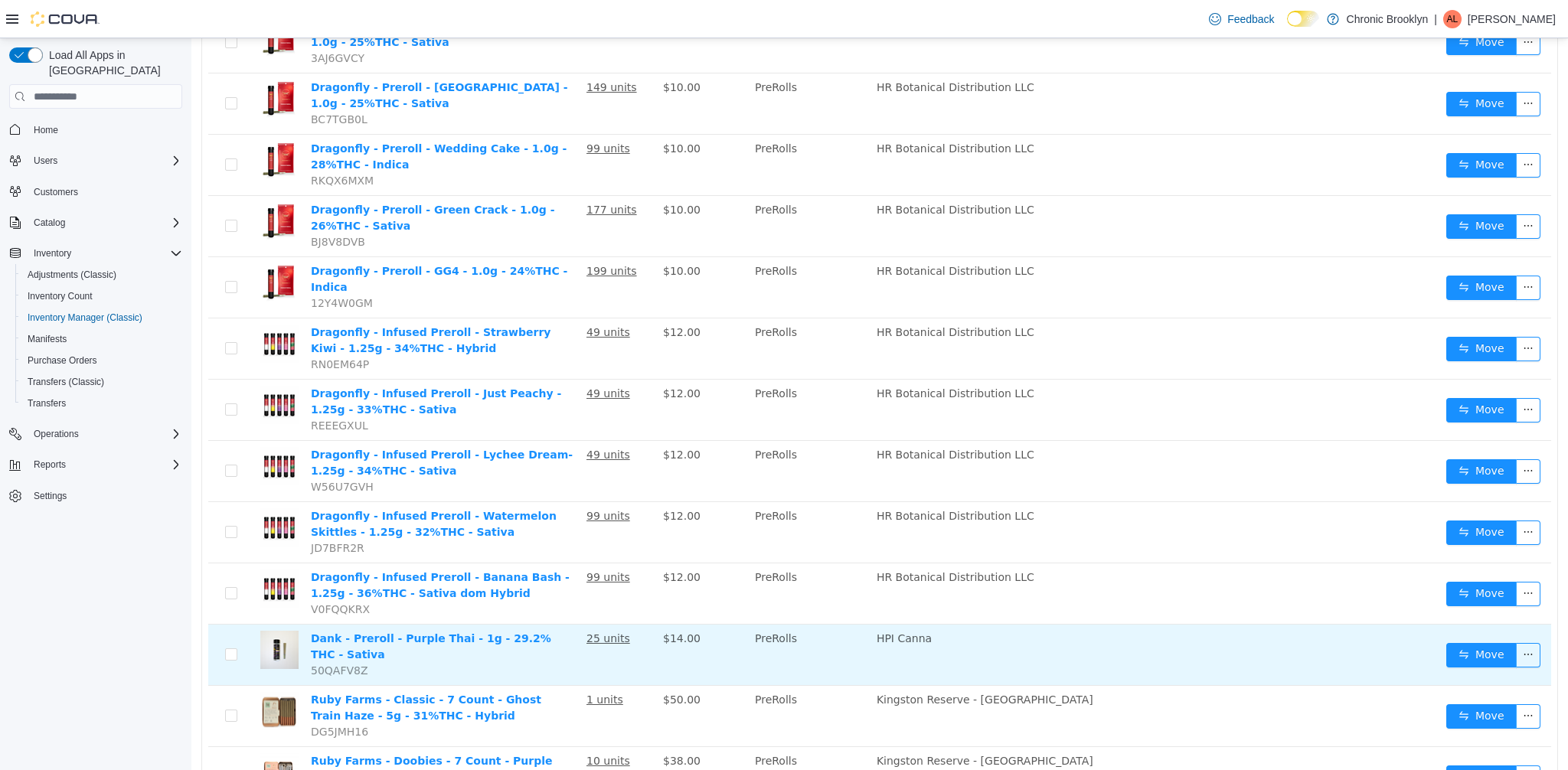
scroll to position [1073, 0]
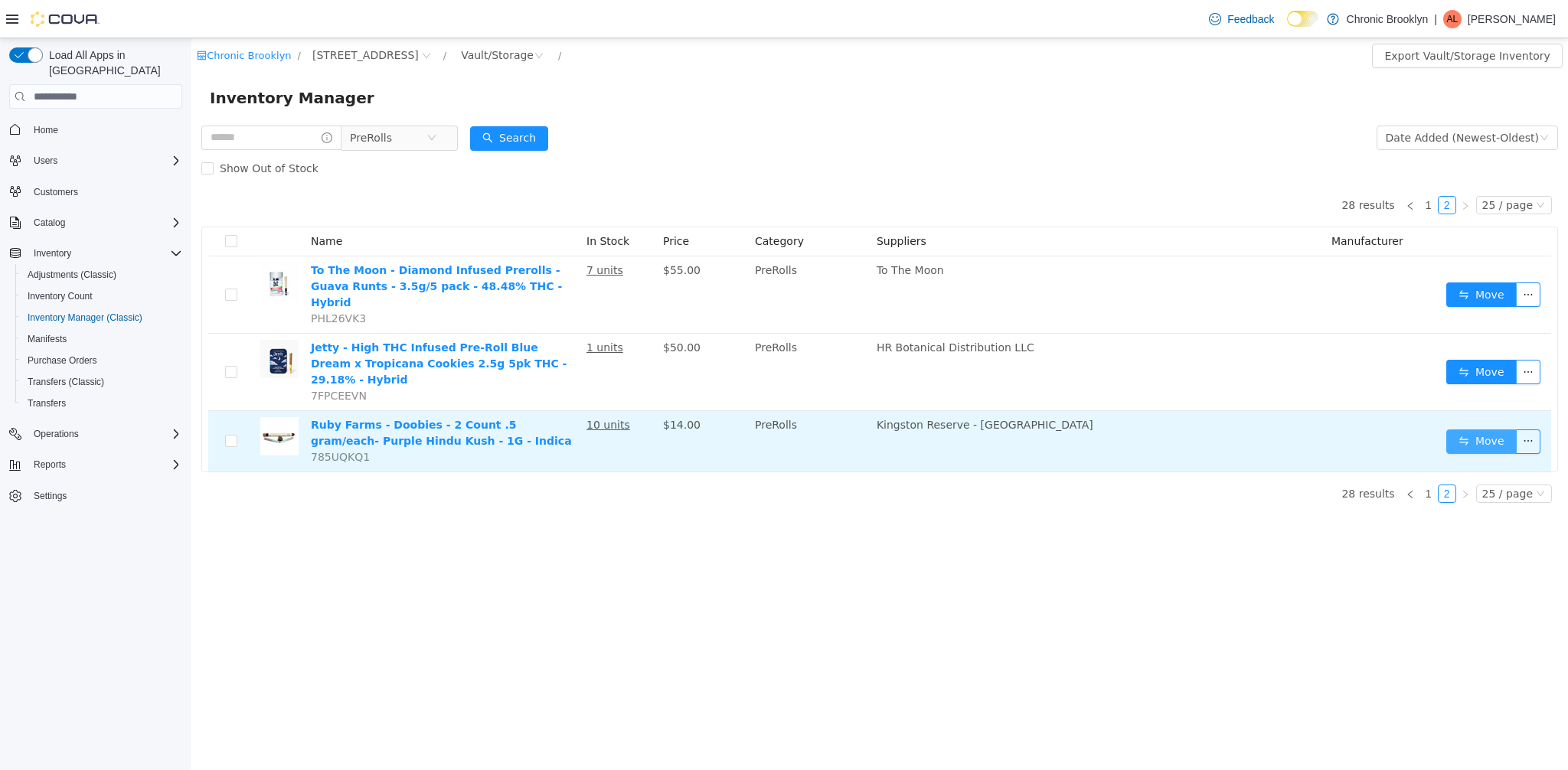
click at [1471, 430] on button "Move" at bounding box center [1481, 442] width 70 height 25
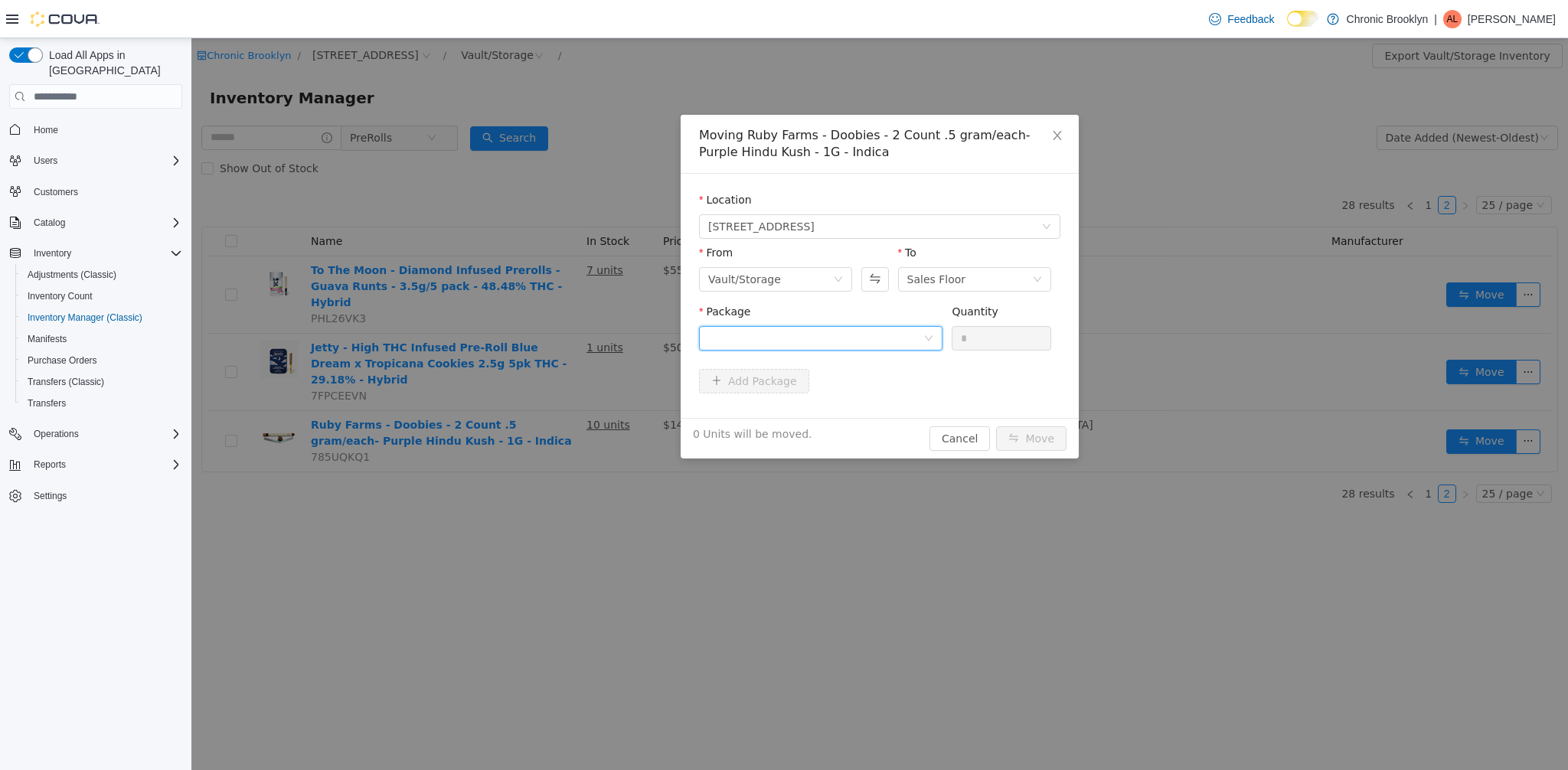
click at [897, 346] on div at bounding box center [816, 339] width 215 height 23
click at [788, 390] on li "HD24L7R35 Quantity : 10 Units" at bounding box center [821, 402] width 243 height 42
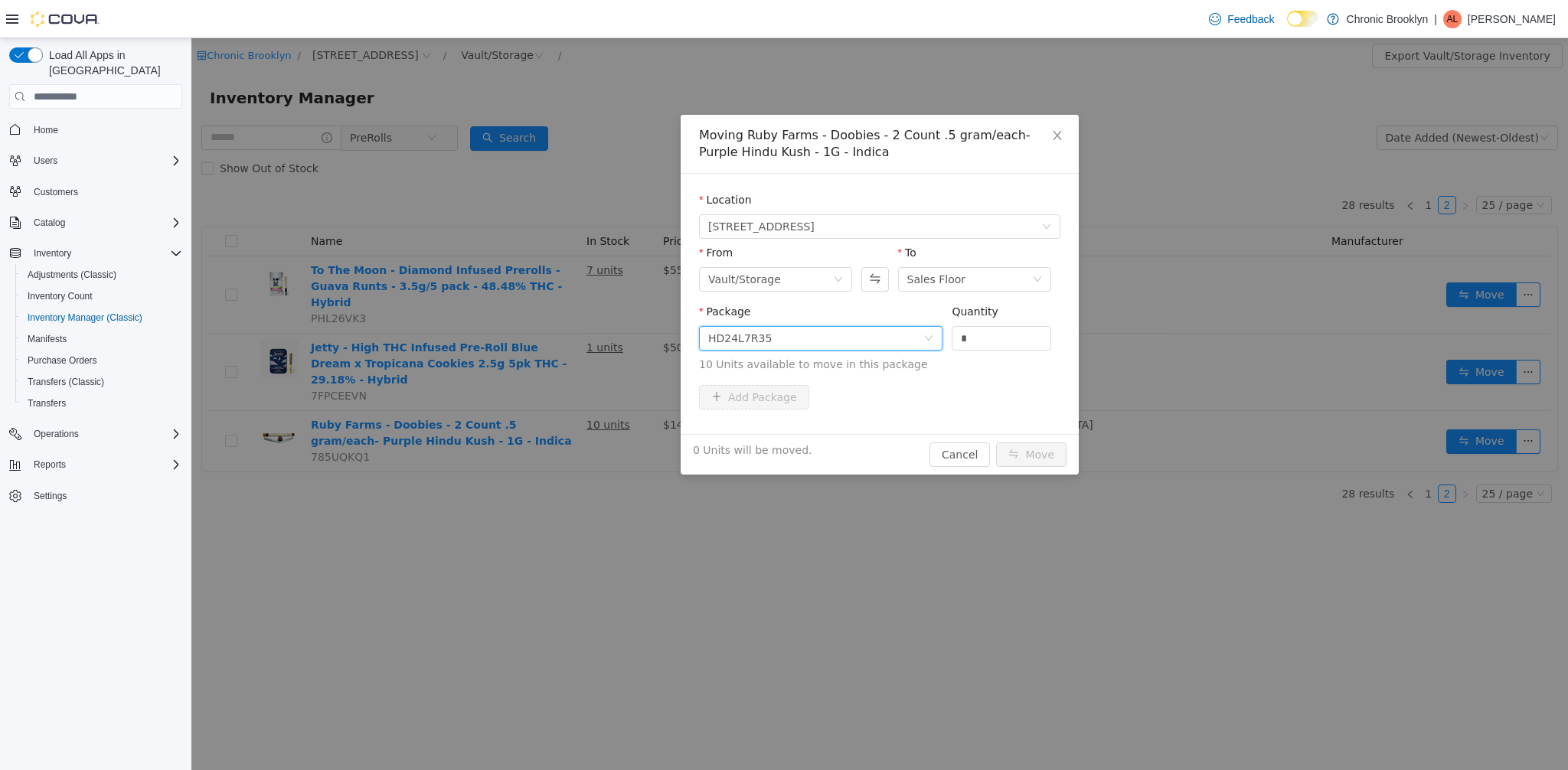
drag, startPoint x: 1000, startPoint y: 343, endPoint x: 924, endPoint y: 339, distance: 76.1
click at [936, 340] on span "Package HD24L7R35 Quantity * 10 Units available to move in this package" at bounding box center [879, 339] width 361 height 67
type input "**"
click at [1035, 458] on button "Move" at bounding box center [1031, 455] width 70 height 25
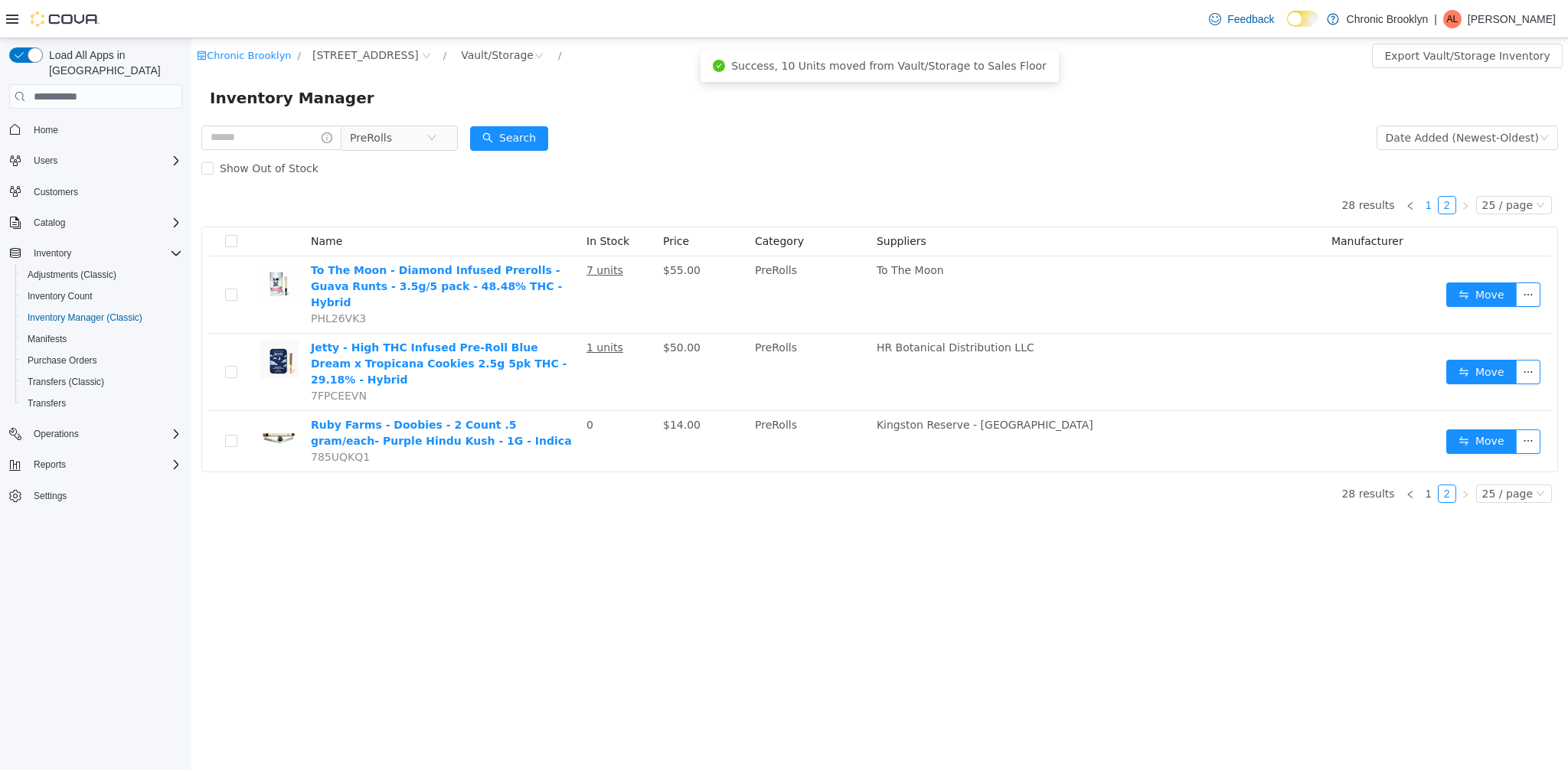
click at [1435, 207] on link "1" at bounding box center [1429, 206] width 17 height 17
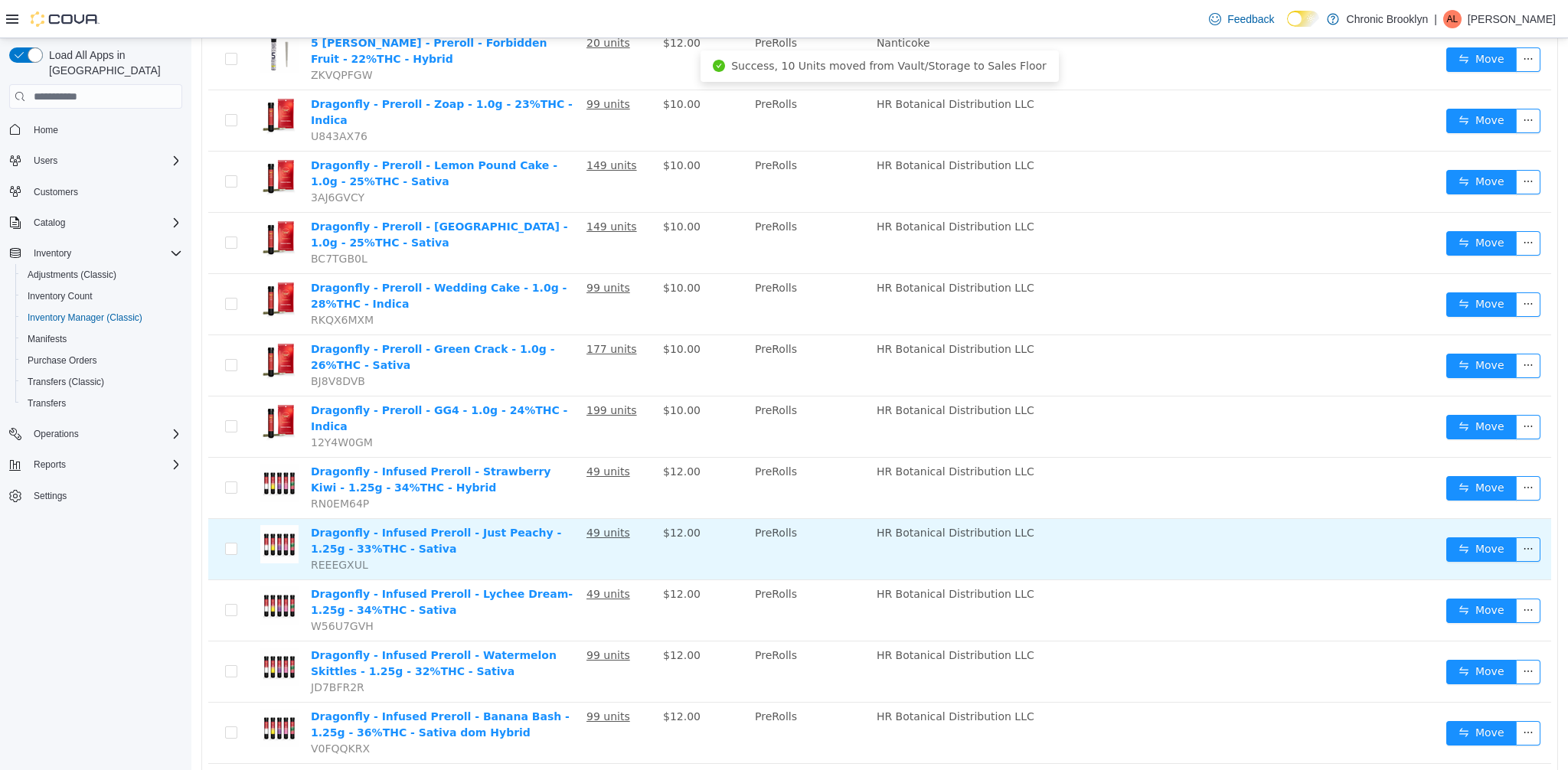
scroll to position [1073, 0]
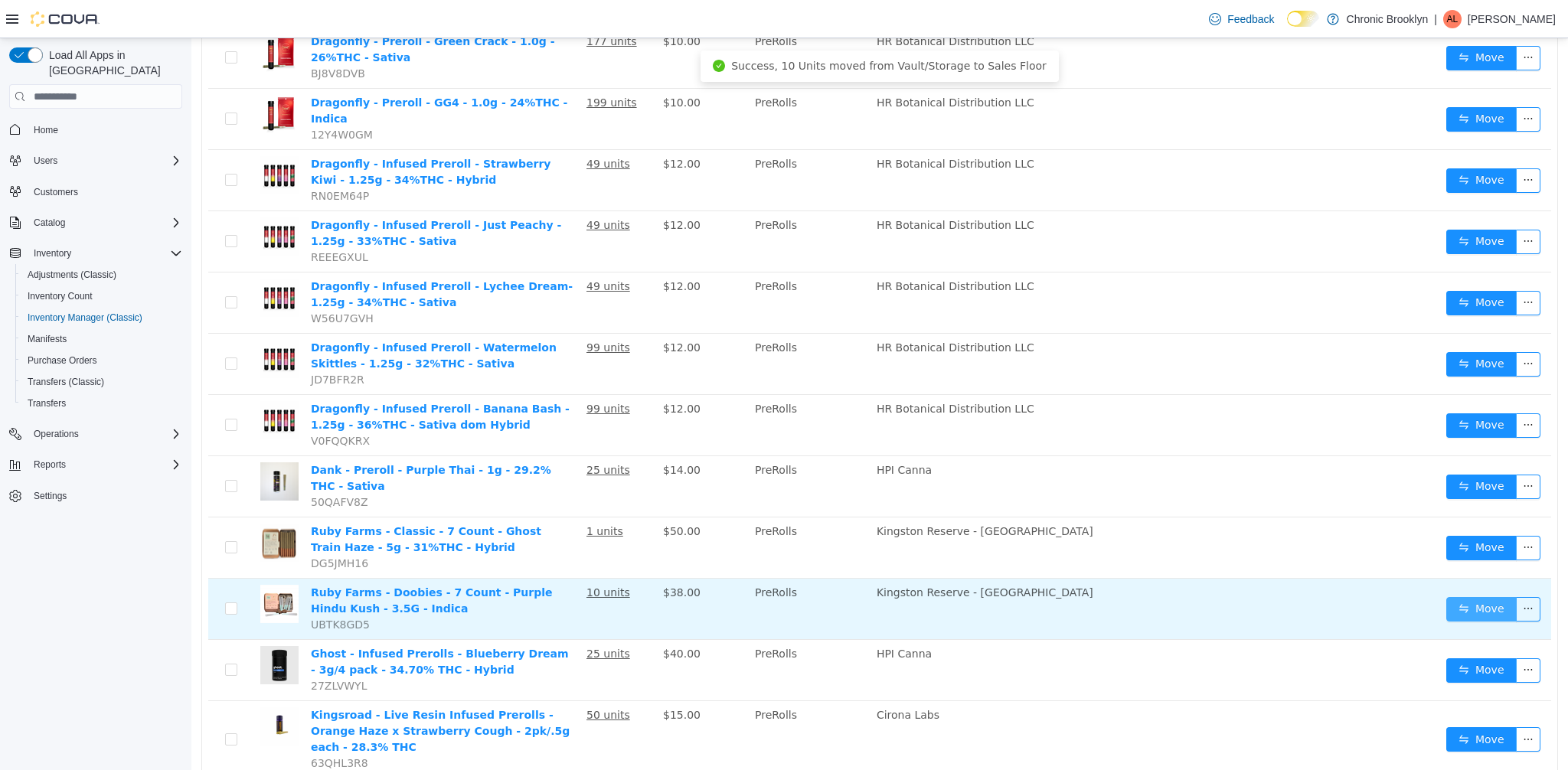
click at [1476, 598] on button "Move" at bounding box center [1481, 610] width 70 height 25
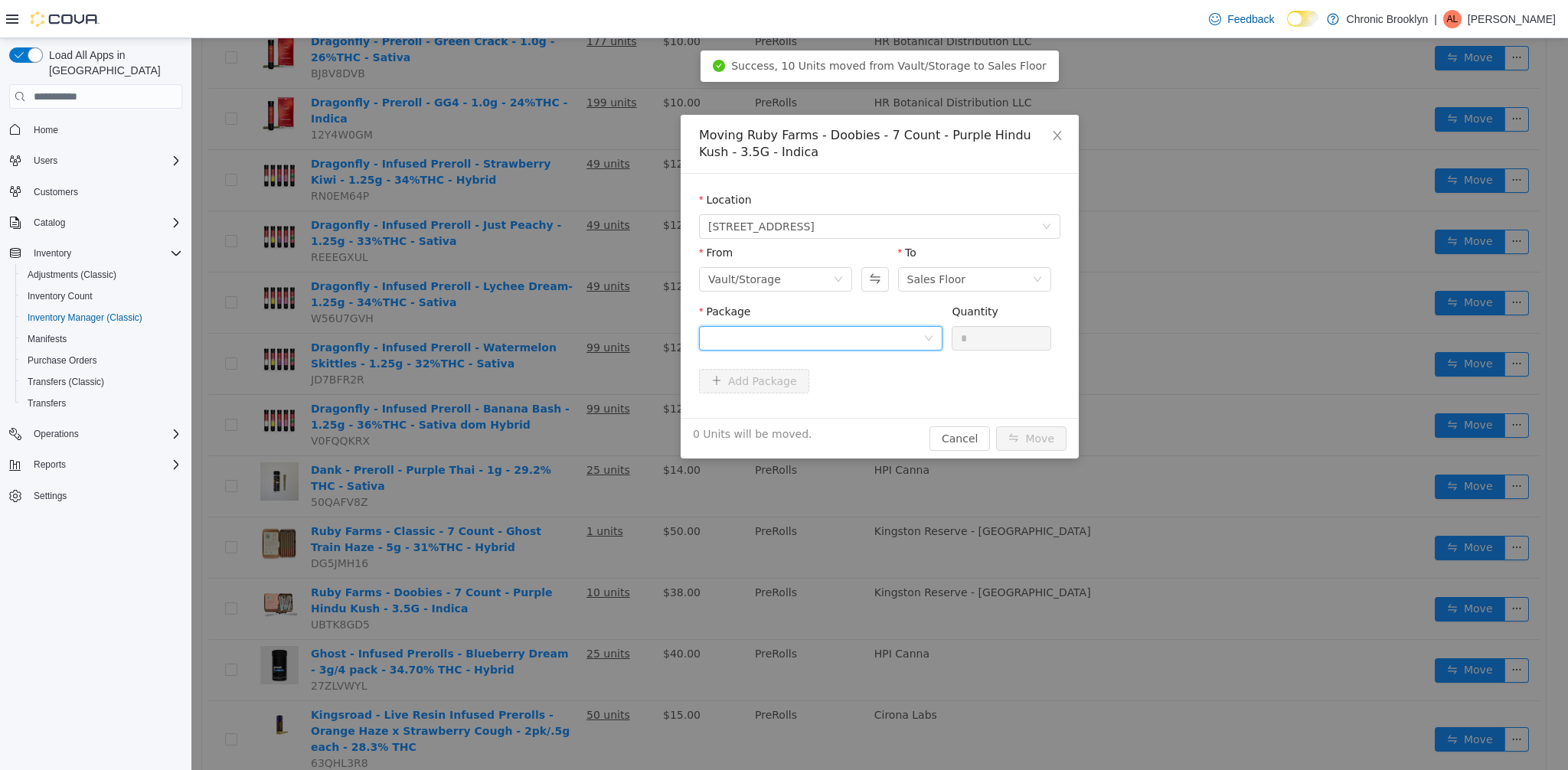
click at [909, 340] on div at bounding box center [816, 339] width 215 height 23
click at [838, 405] on li "HD24L7R34 Quantity : 10 Units" at bounding box center [821, 402] width 243 height 42
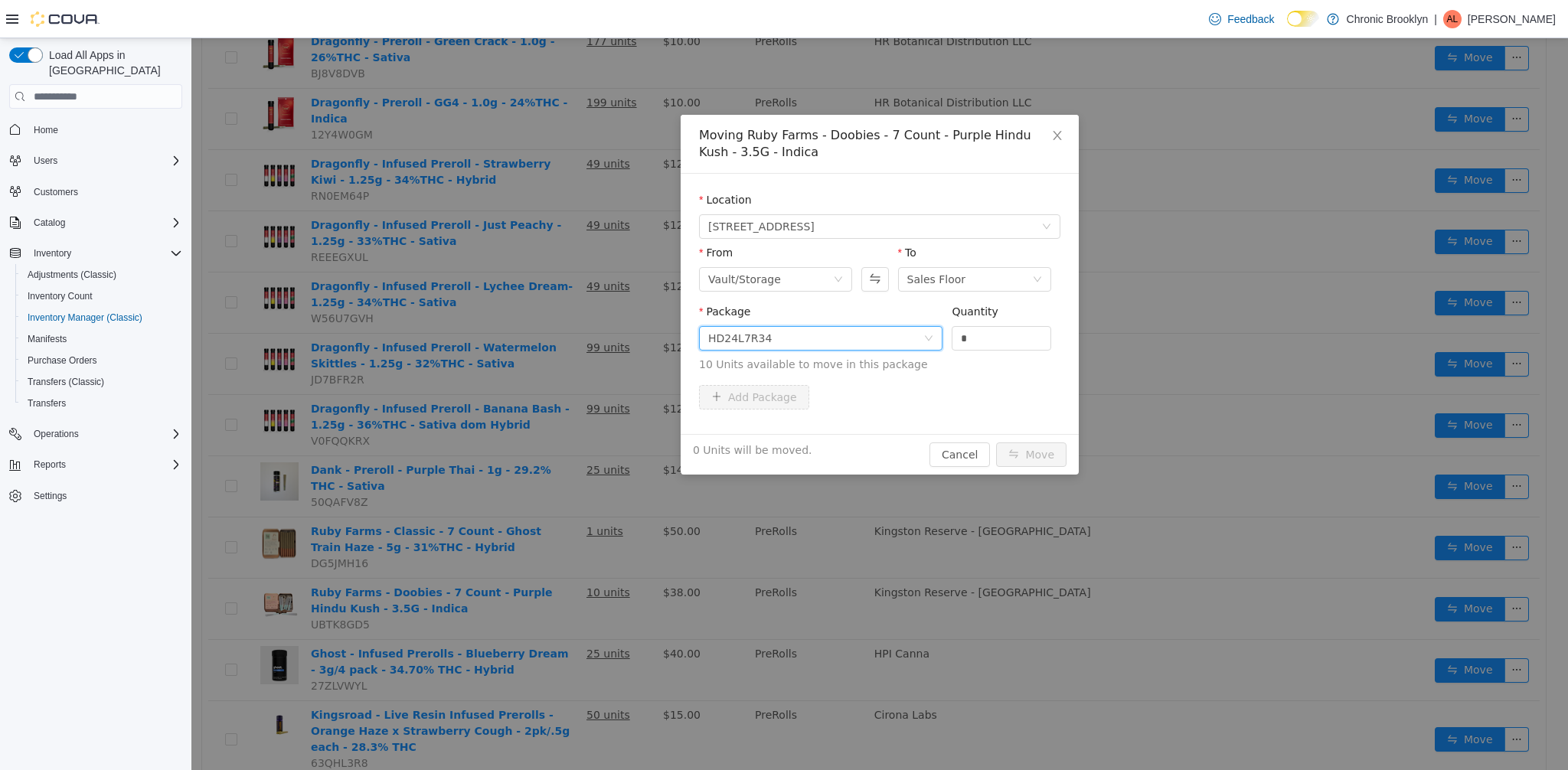
drag, startPoint x: 925, startPoint y: 337, endPoint x: 900, endPoint y: 333, distance: 25.3
click at [917, 336] on span "Package HD24L7R34 Quantity * 10 Units available to move in this package" at bounding box center [879, 339] width 361 height 67
type input "**"
click at [1047, 450] on button "Move" at bounding box center [1031, 455] width 70 height 25
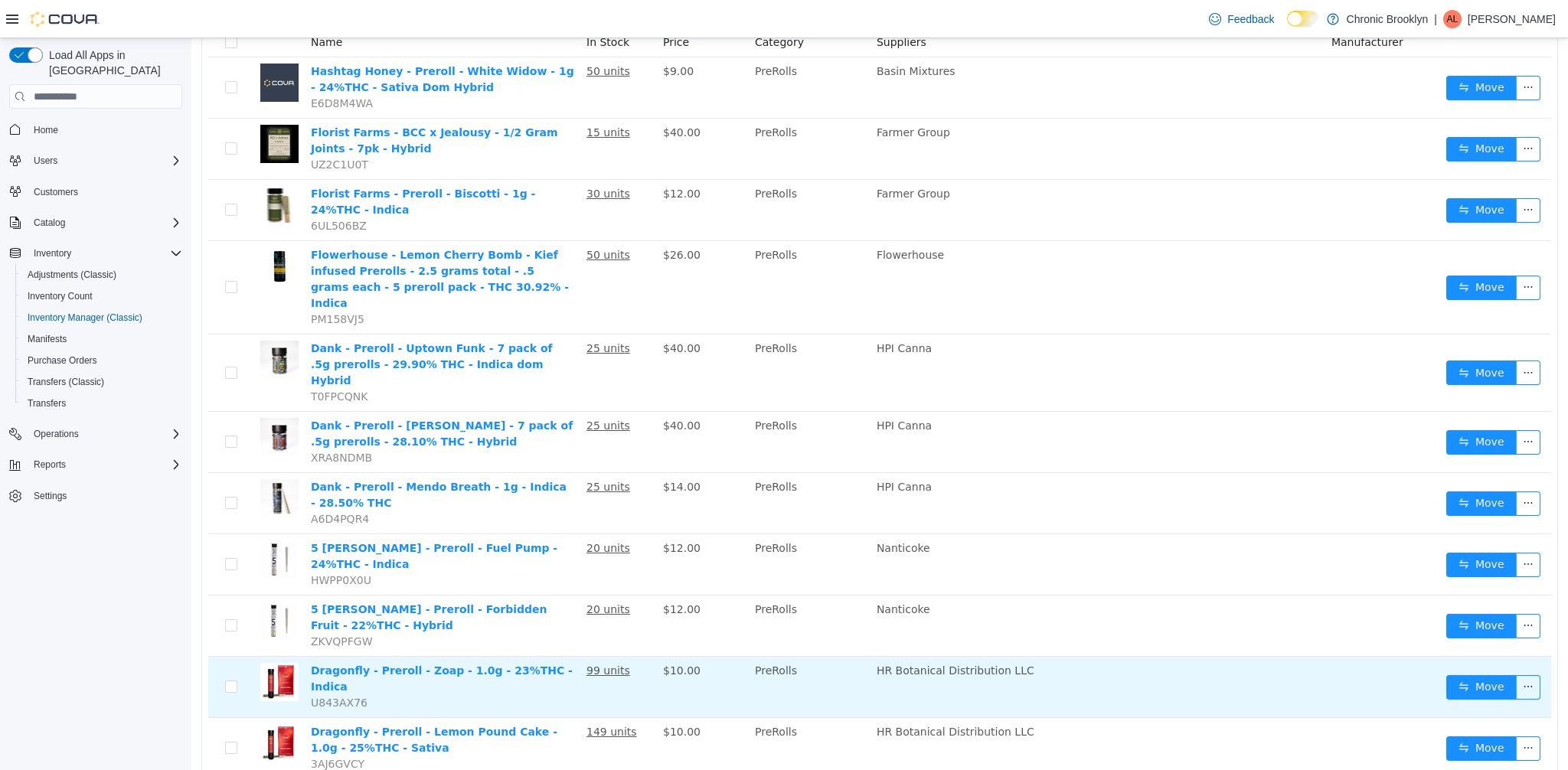
scroll to position [0, 0]
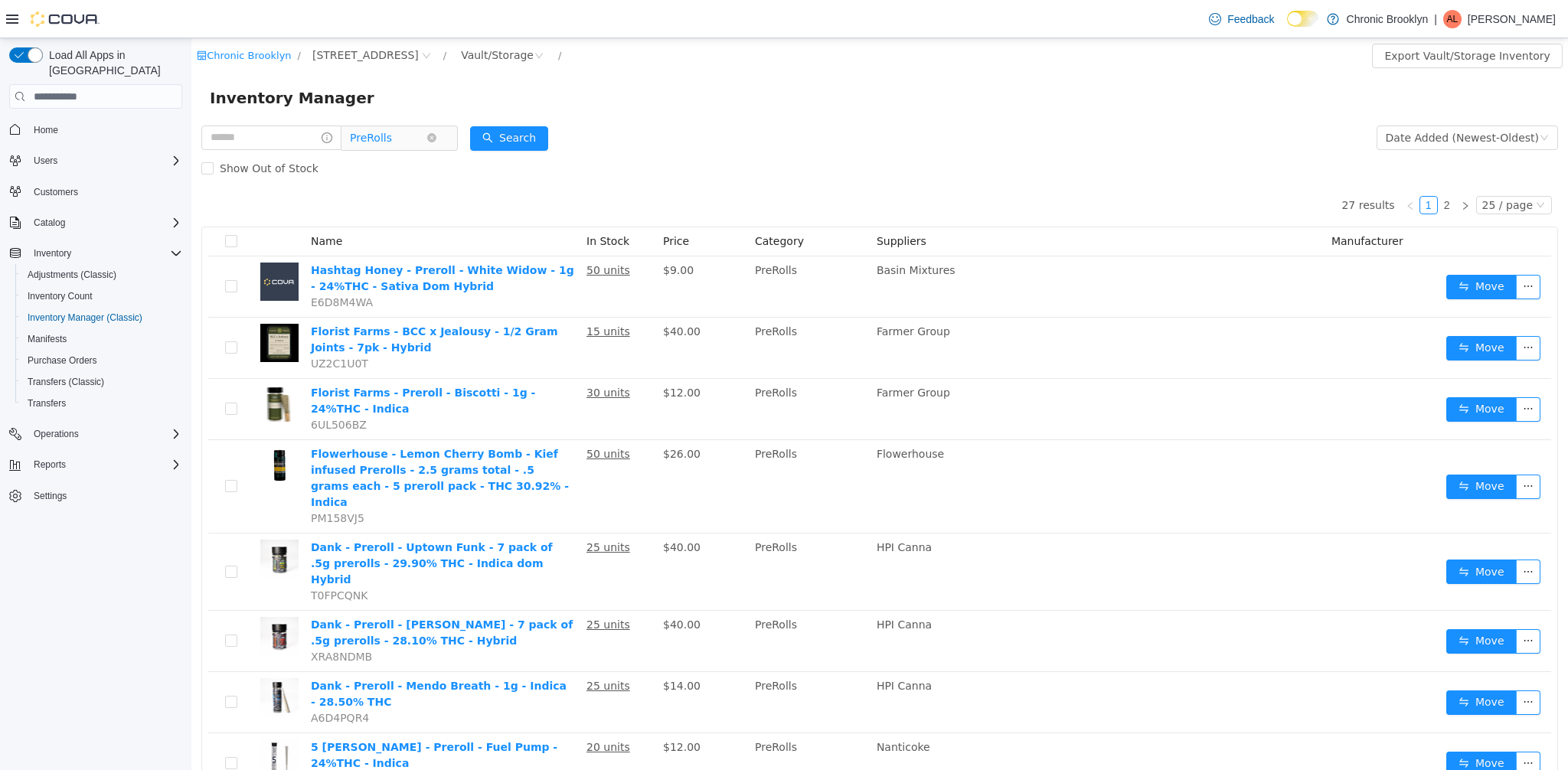
click at [446, 139] on span "PreRolls" at bounding box center [393, 138] width 105 height 25
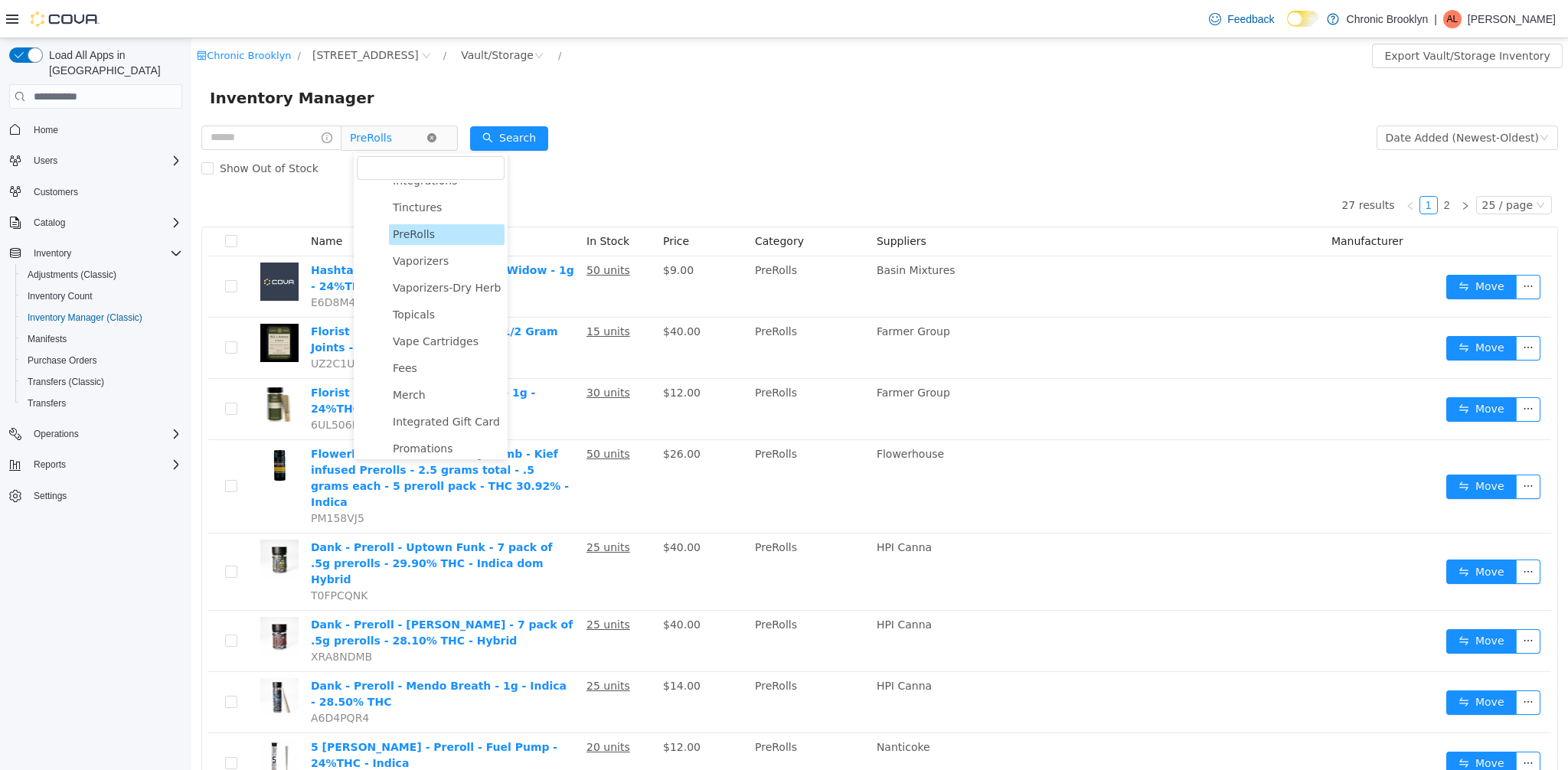
click at [437, 140] on icon "icon: close-circle" at bounding box center [432, 138] width 9 height 9
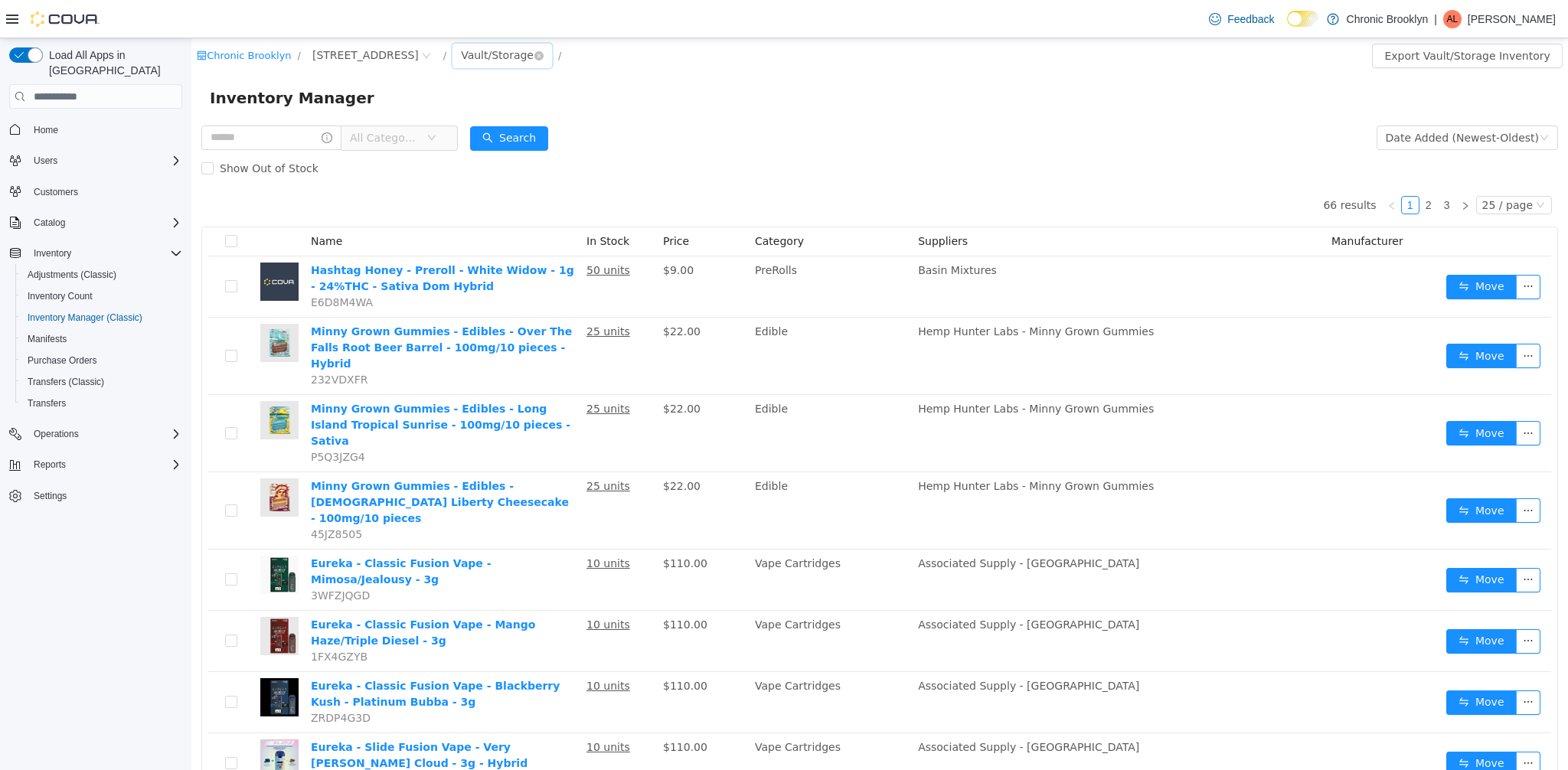
click at [461, 54] on div "Vault/Storage" at bounding box center [498, 55] width 72 height 23
click at [449, 109] on li "Sales Floor" at bounding box center [450, 111] width 93 height 25
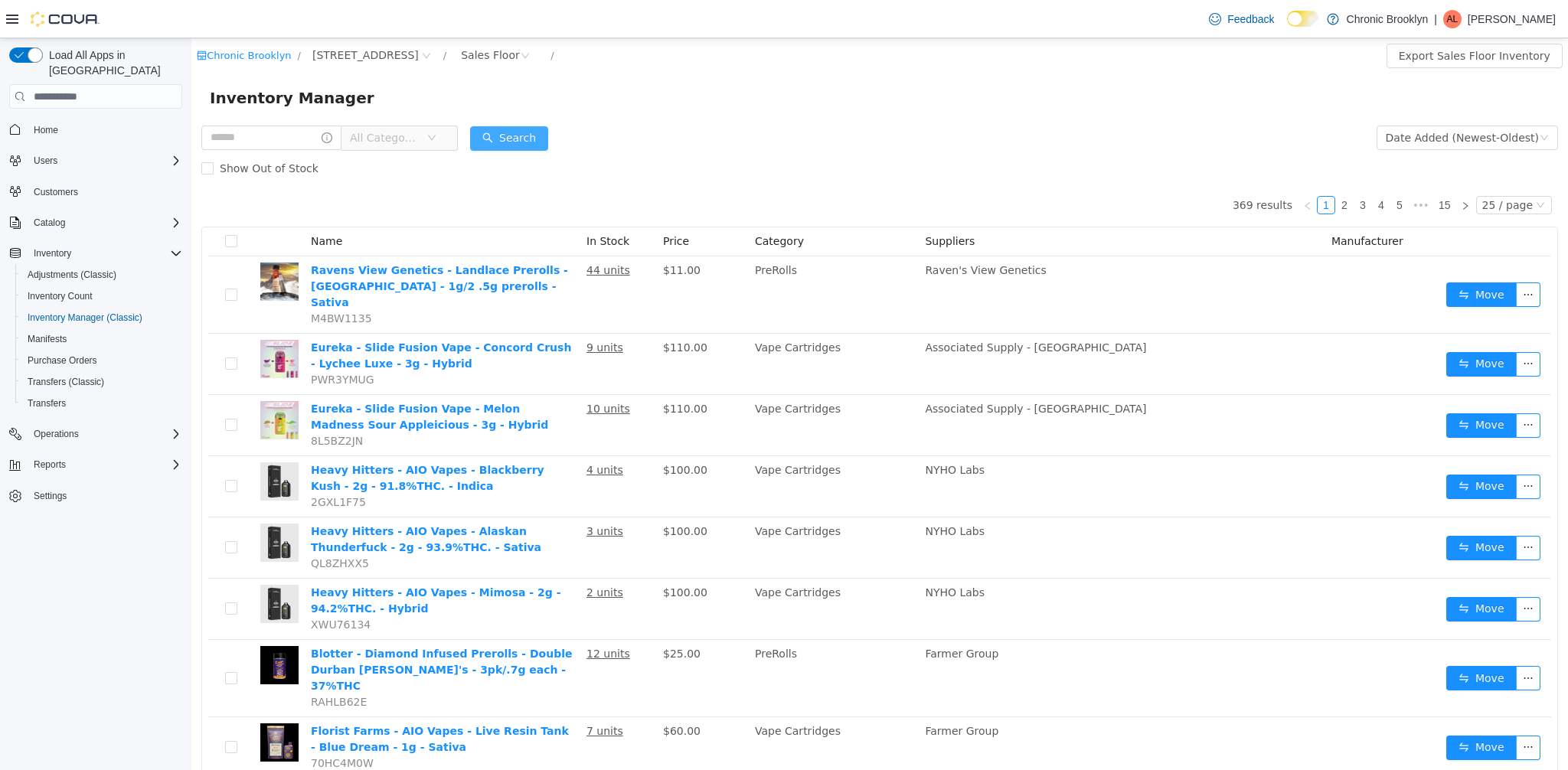
click at [526, 137] on button "Search" at bounding box center [508, 139] width 78 height 25
click at [521, 55] on icon "icon: close-circle" at bounding box center [525, 56] width 9 height 9
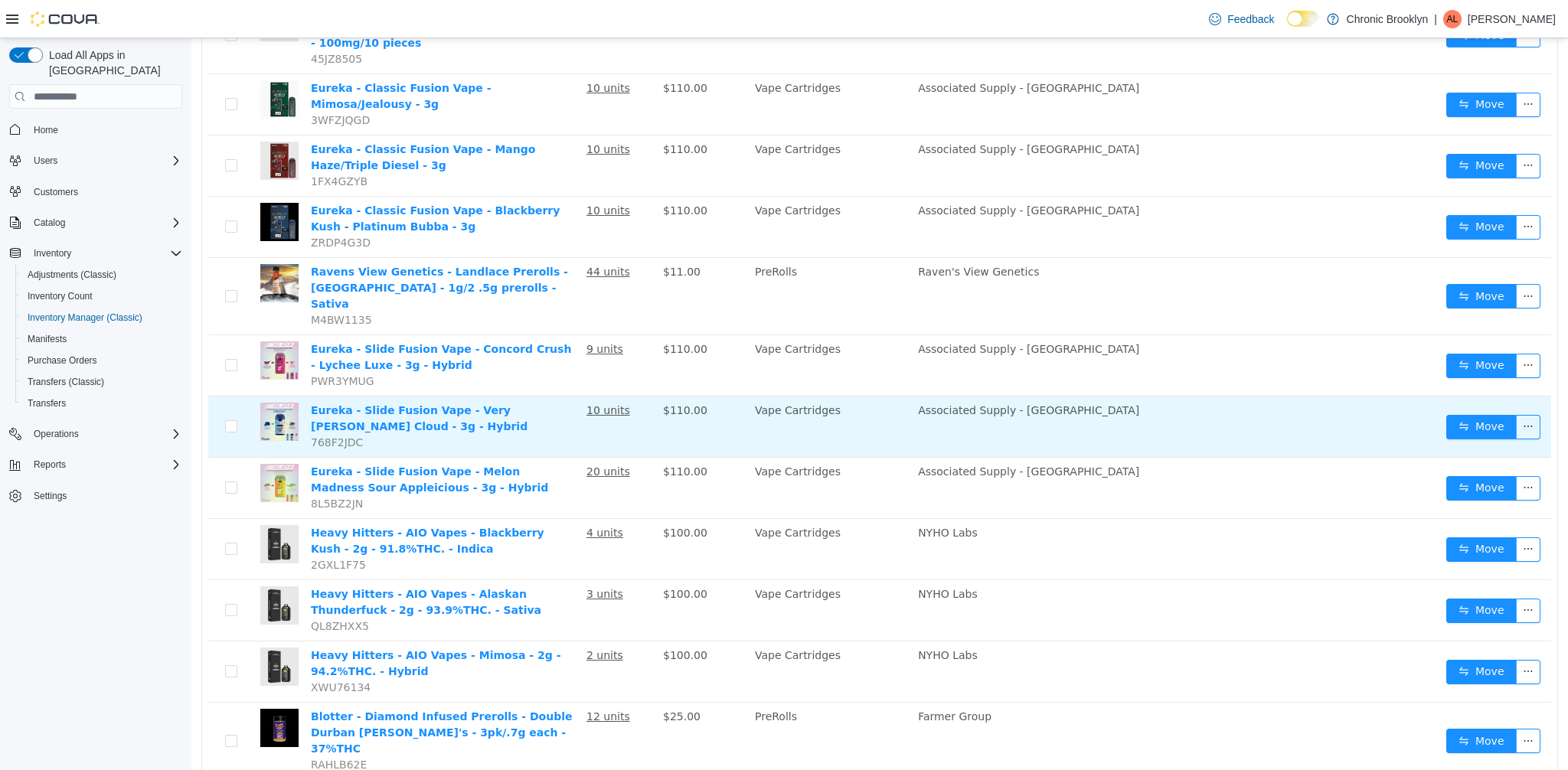
scroll to position [533, 0]
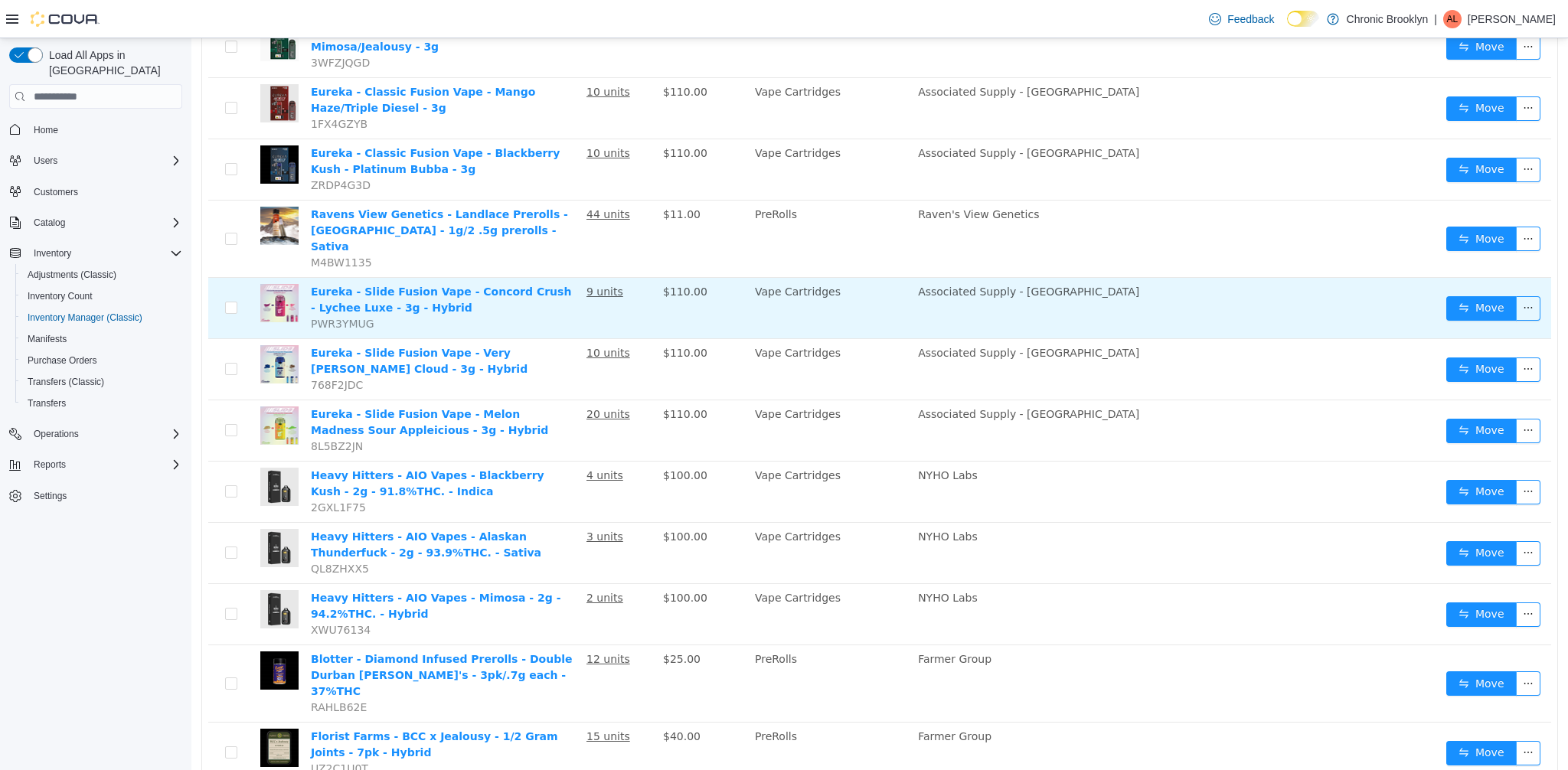
click at [1114, 278] on td "Associated Supply - [GEOGRAPHIC_DATA]" at bounding box center [1118, 309] width 414 height 62
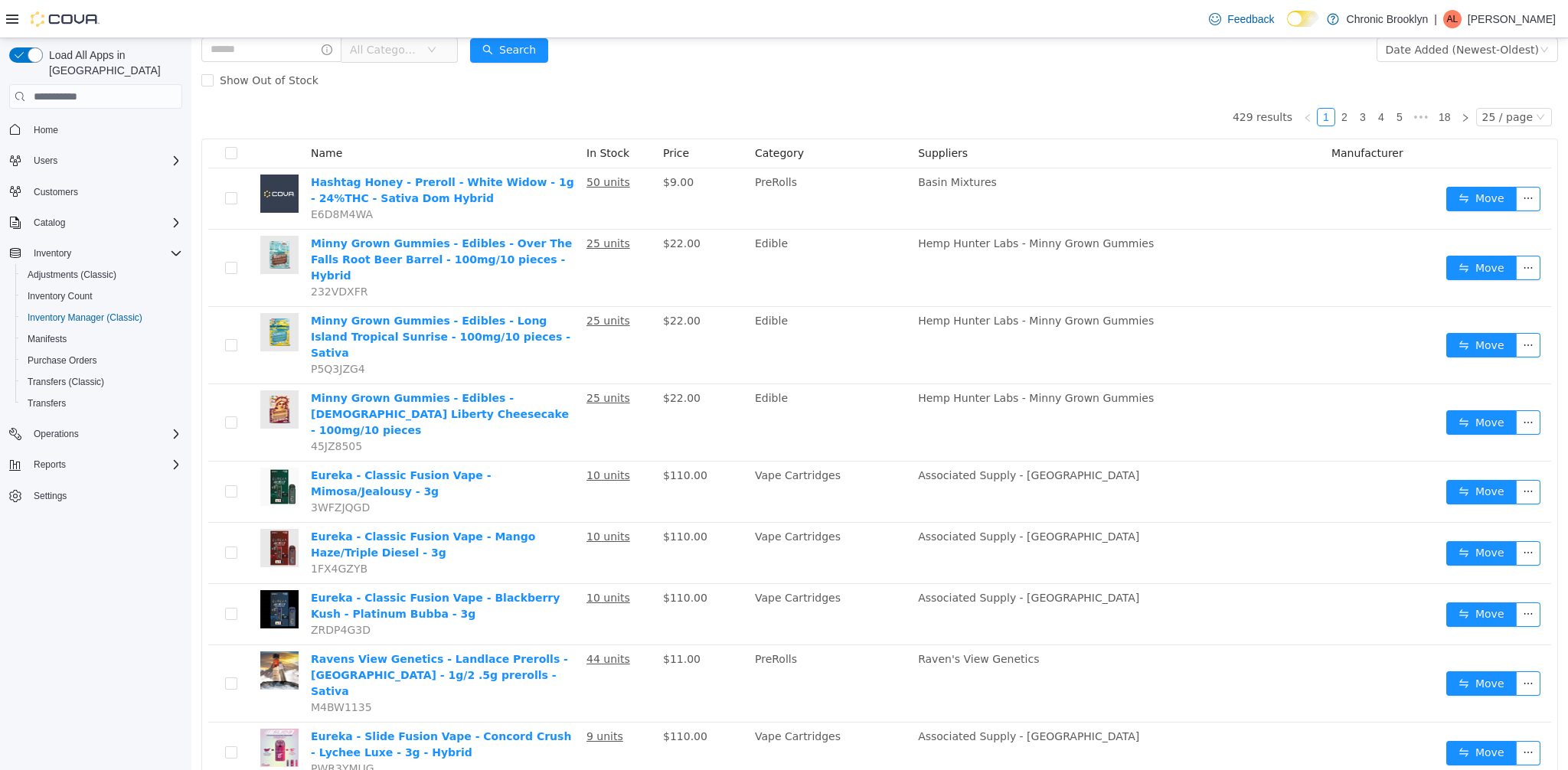
scroll to position [0, 0]
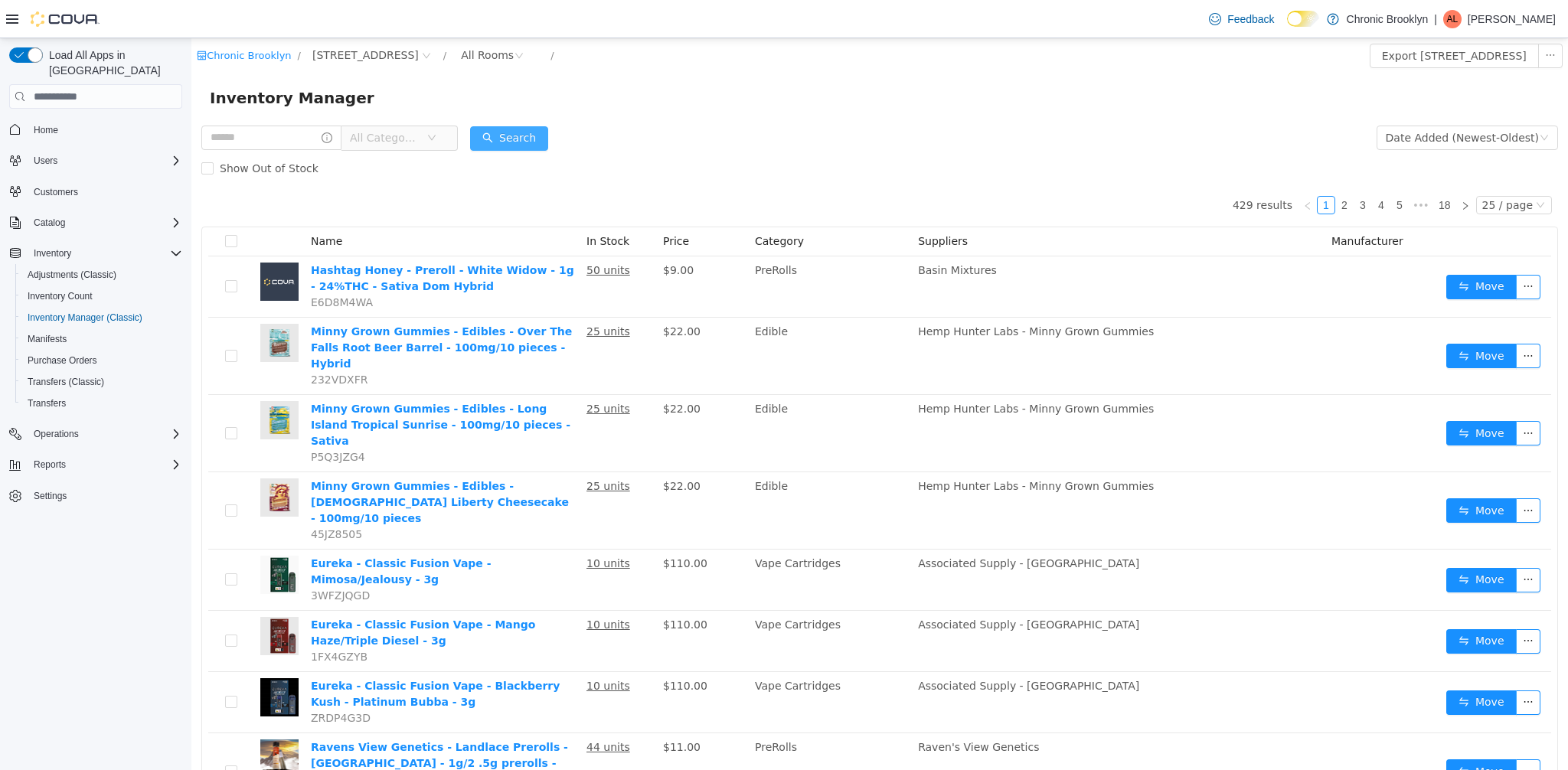
click at [518, 131] on button "Search" at bounding box center [508, 139] width 78 height 25
